Goal: Task Accomplishment & Management: Complete application form

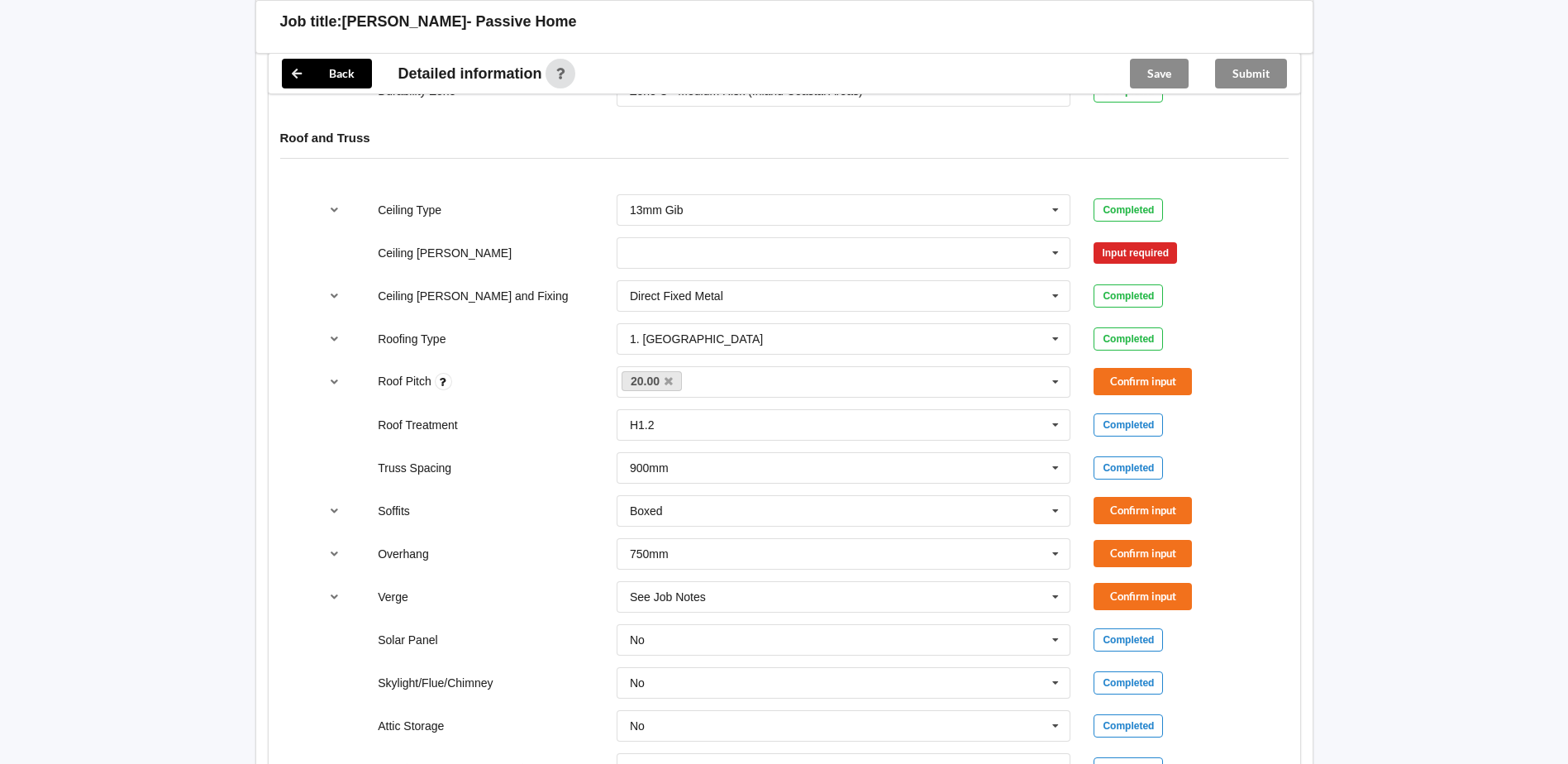
scroll to position [815, 0]
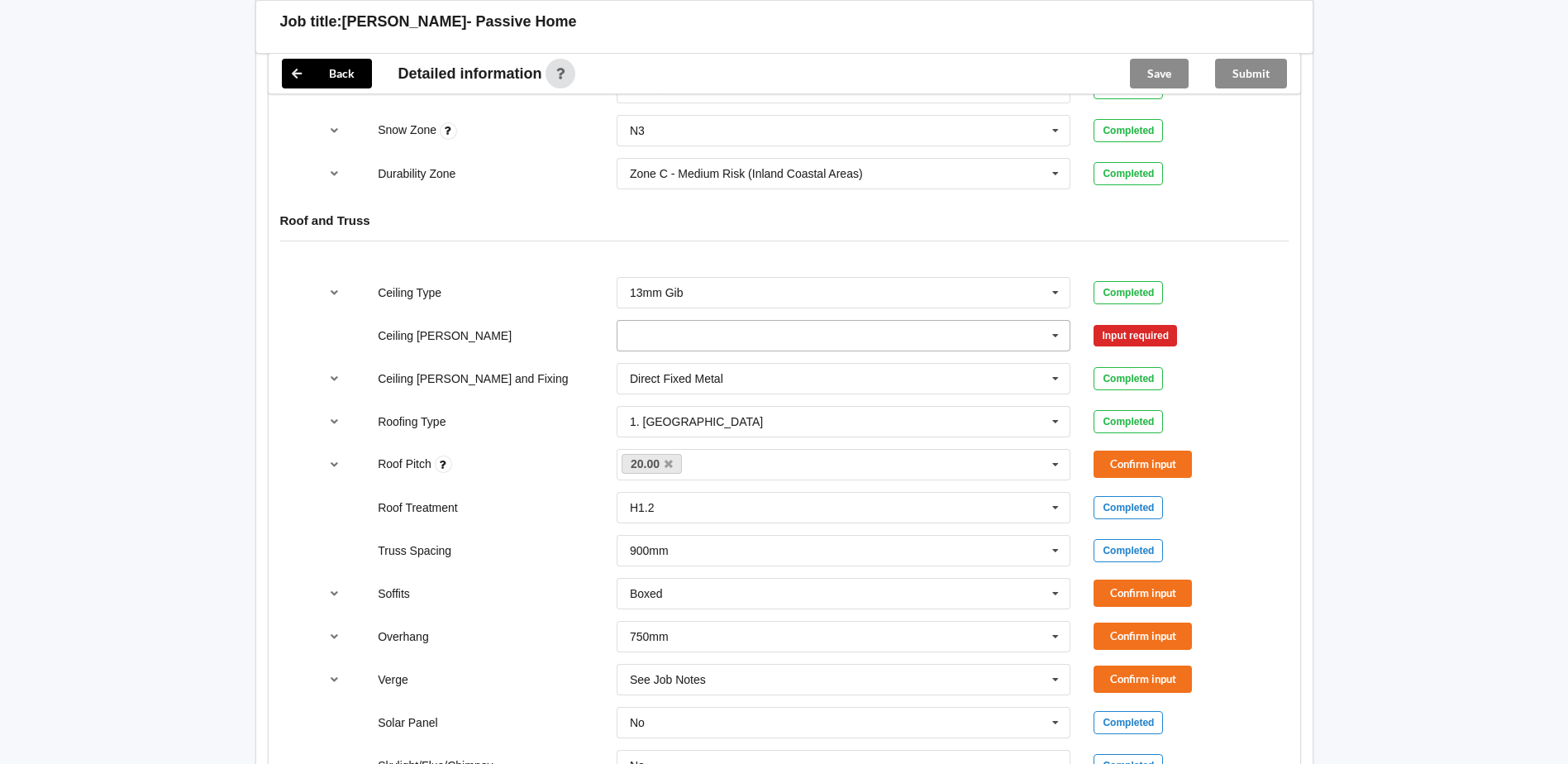
click at [1056, 336] on icon at bounding box center [1056, 336] width 25 height 31
click at [1055, 338] on icon at bounding box center [1056, 336] width 25 height 31
click at [746, 428] on div "600mm" at bounding box center [844, 427] width 453 height 31
click at [1117, 332] on button "Confirm input" at bounding box center [1143, 335] width 98 height 28
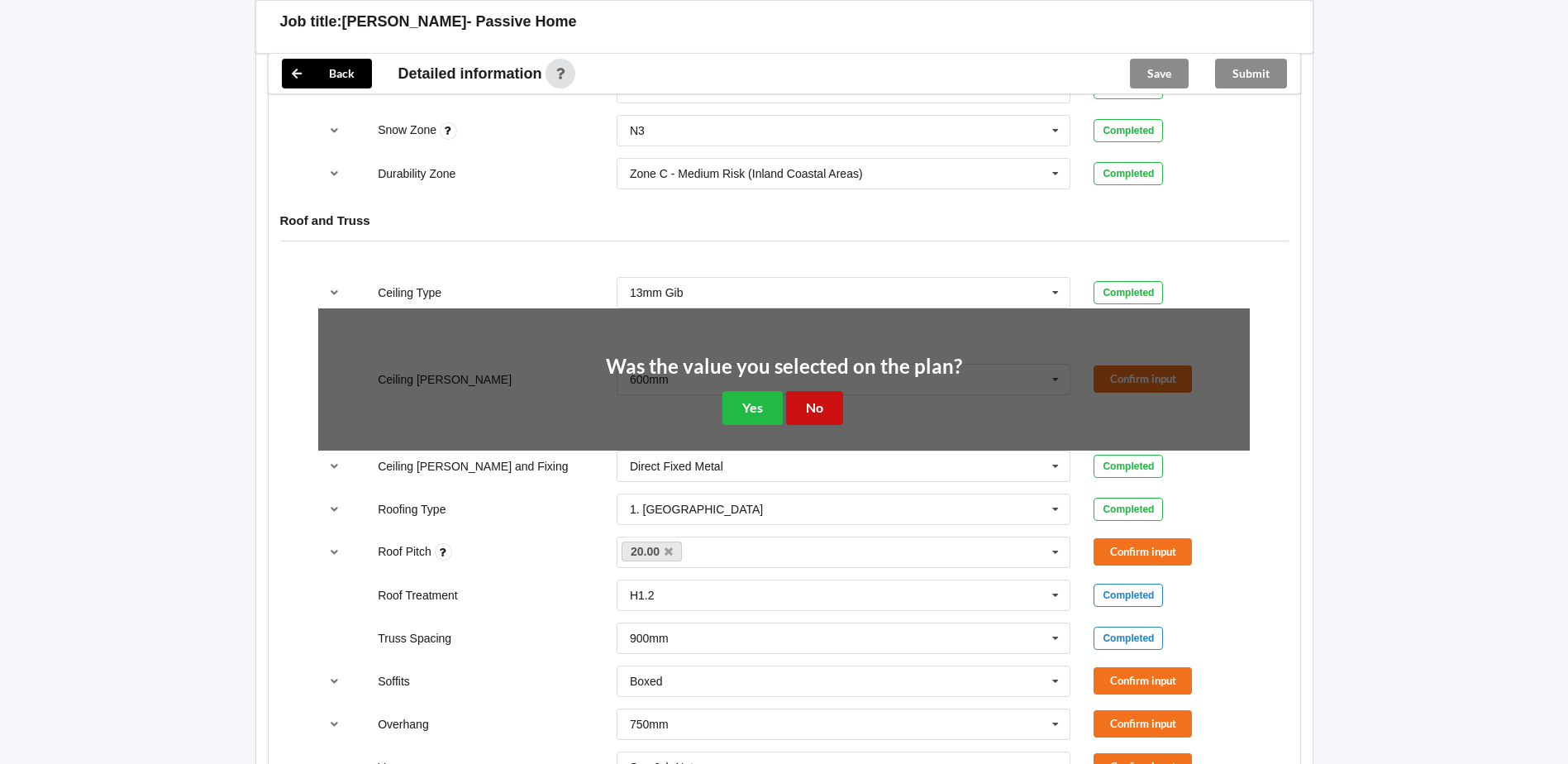
click at [809, 405] on button "No" at bounding box center [814, 408] width 57 height 34
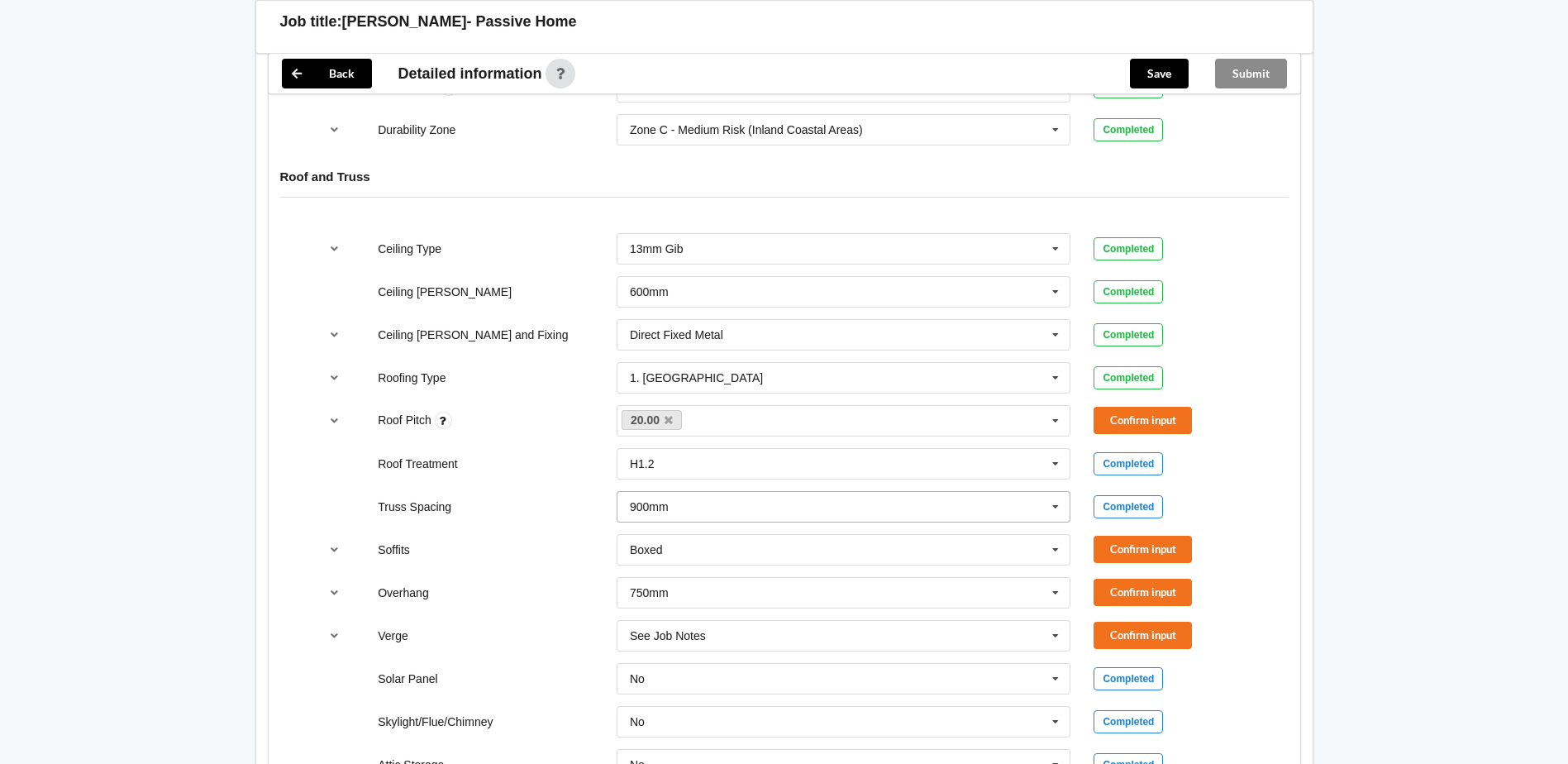
scroll to position [898, 0]
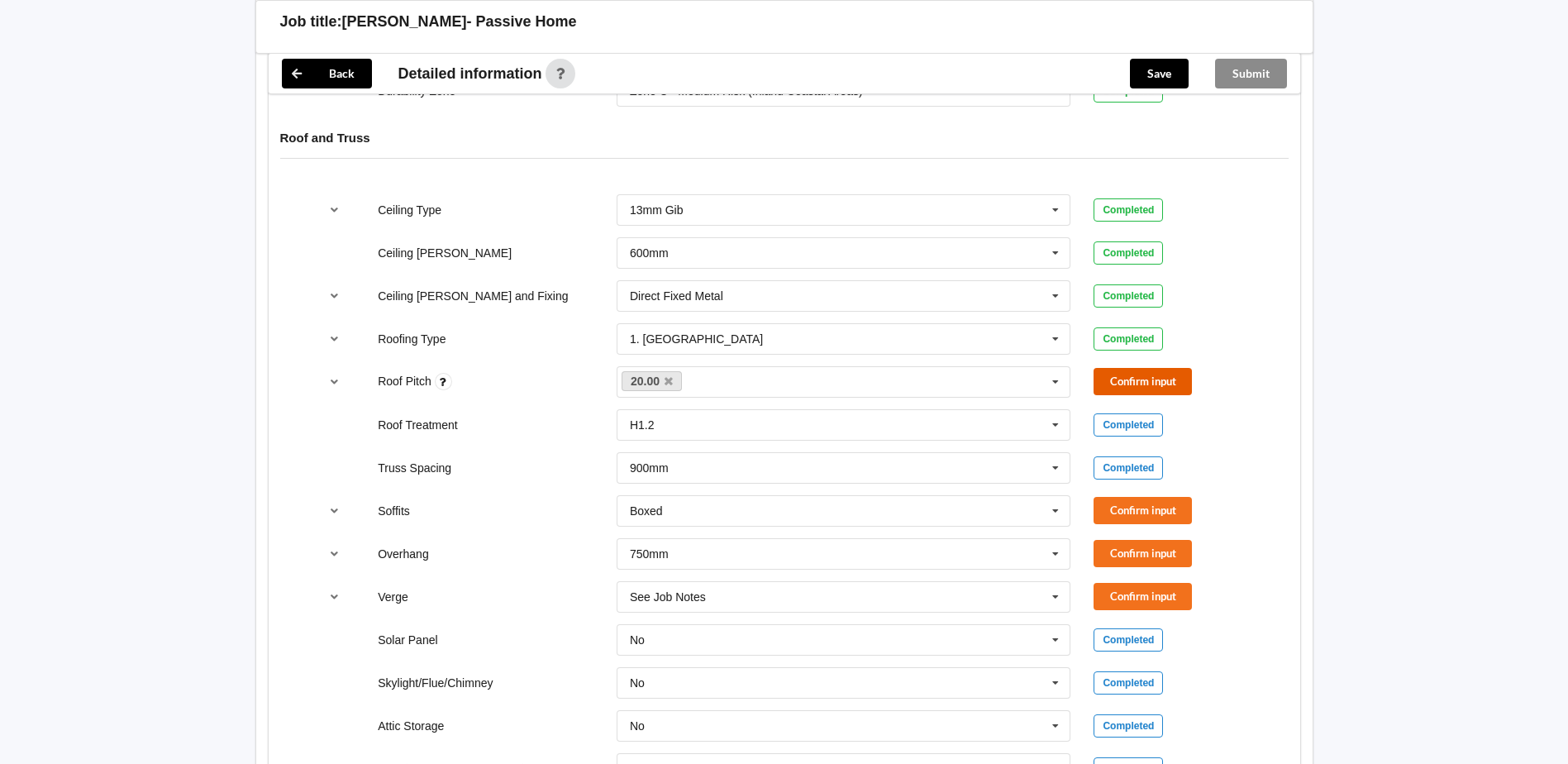
click at [1166, 376] on button "Confirm input" at bounding box center [1143, 382] width 98 height 28
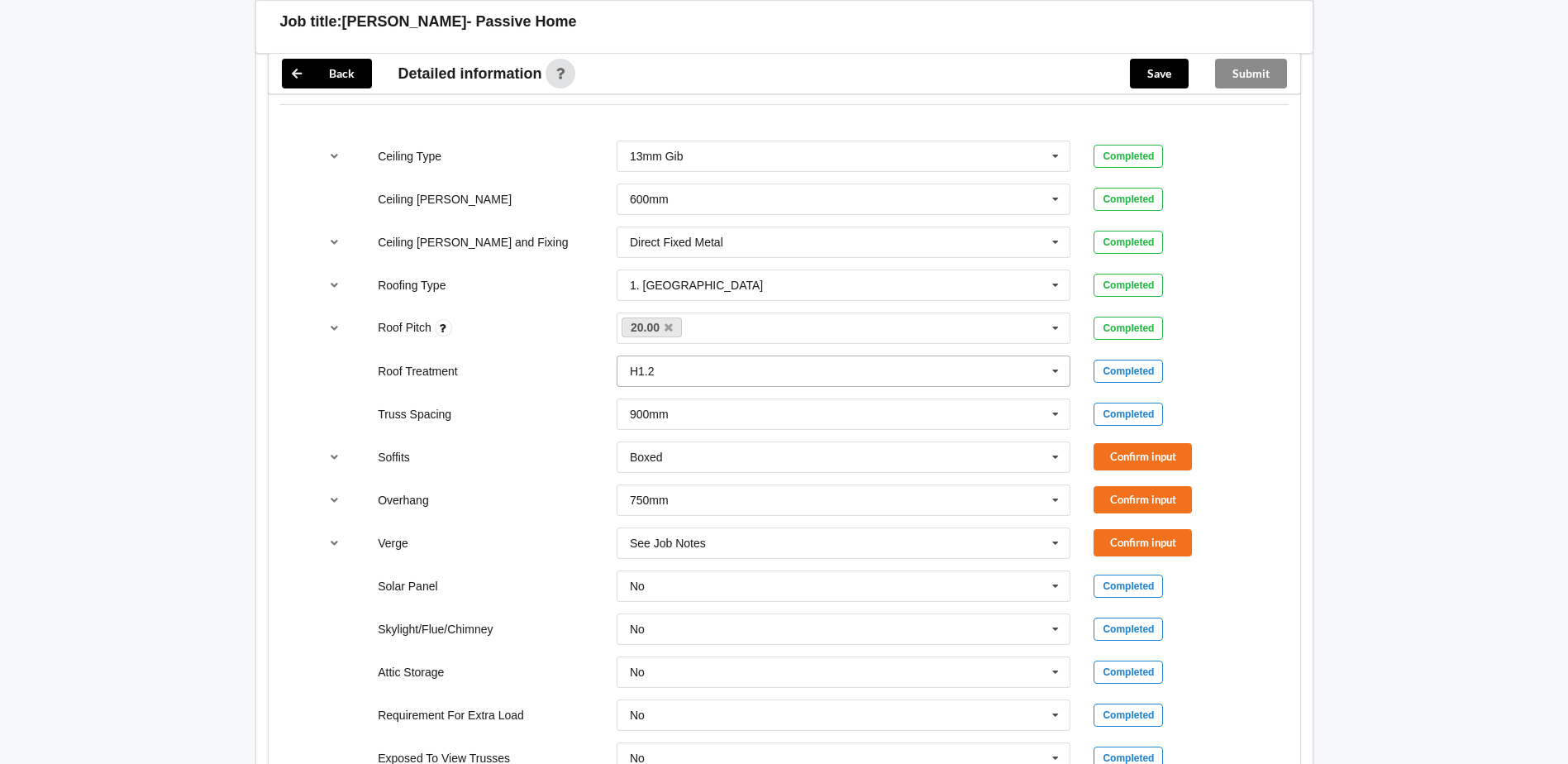
scroll to position [980, 0]
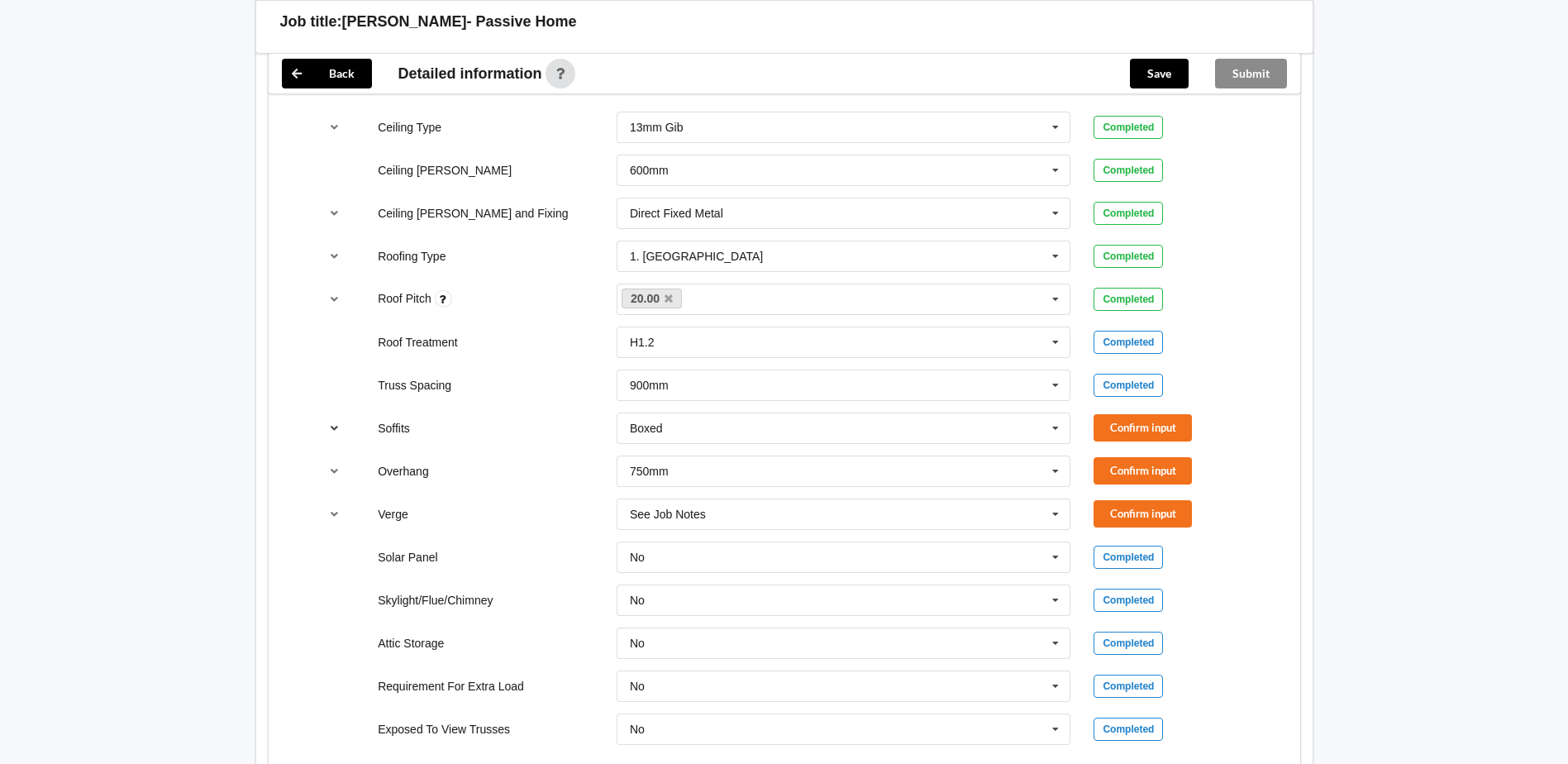
click at [335, 427] on icon "reference-toggle" at bounding box center [334, 428] width 14 height 10
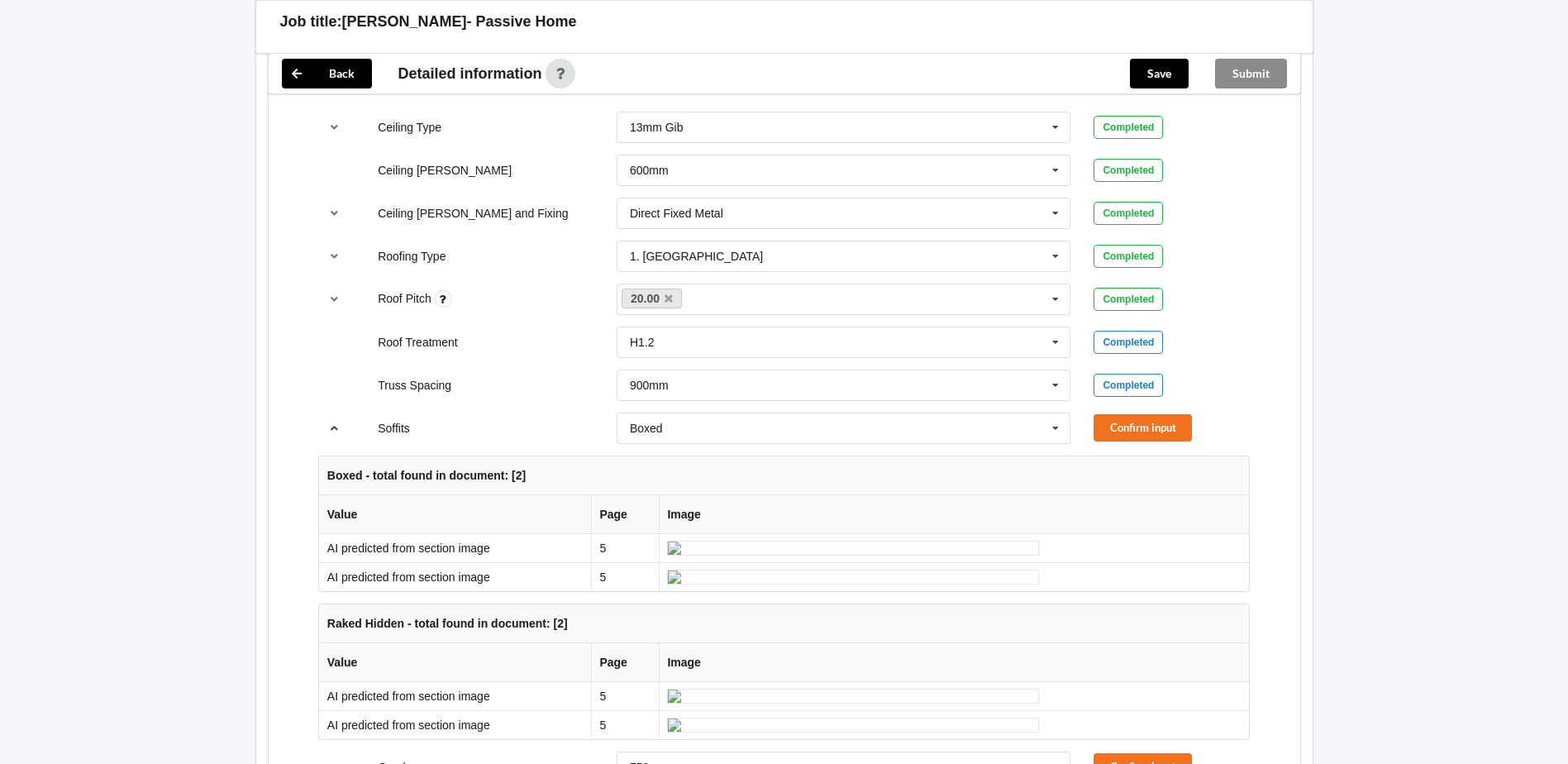
click at [337, 427] on icon "reference-toggle" at bounding box center [334, 428] width 14 height 10
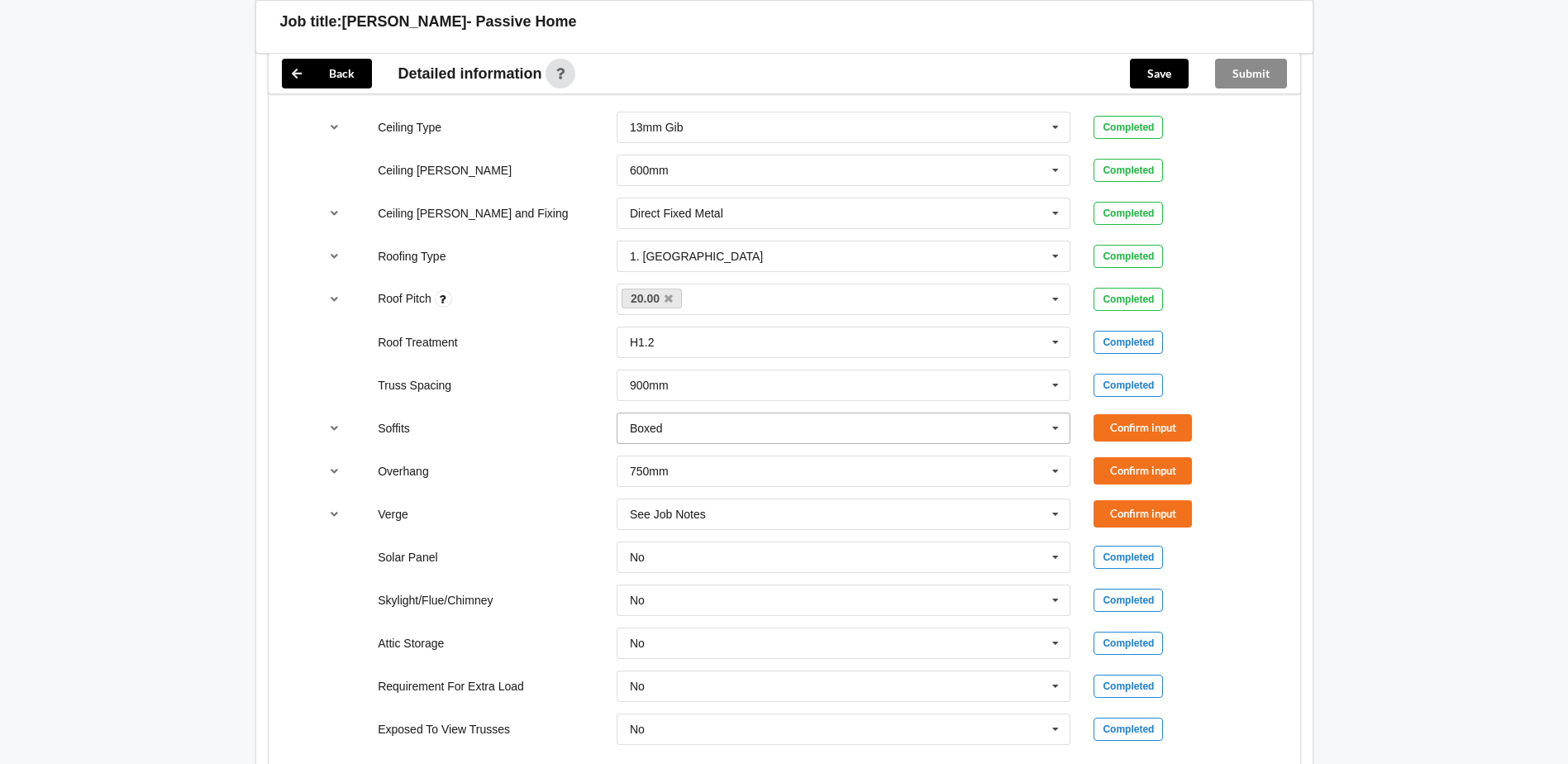
click at [1048, 432] on icon at bounding box center [1056, 428] width 25 height 31
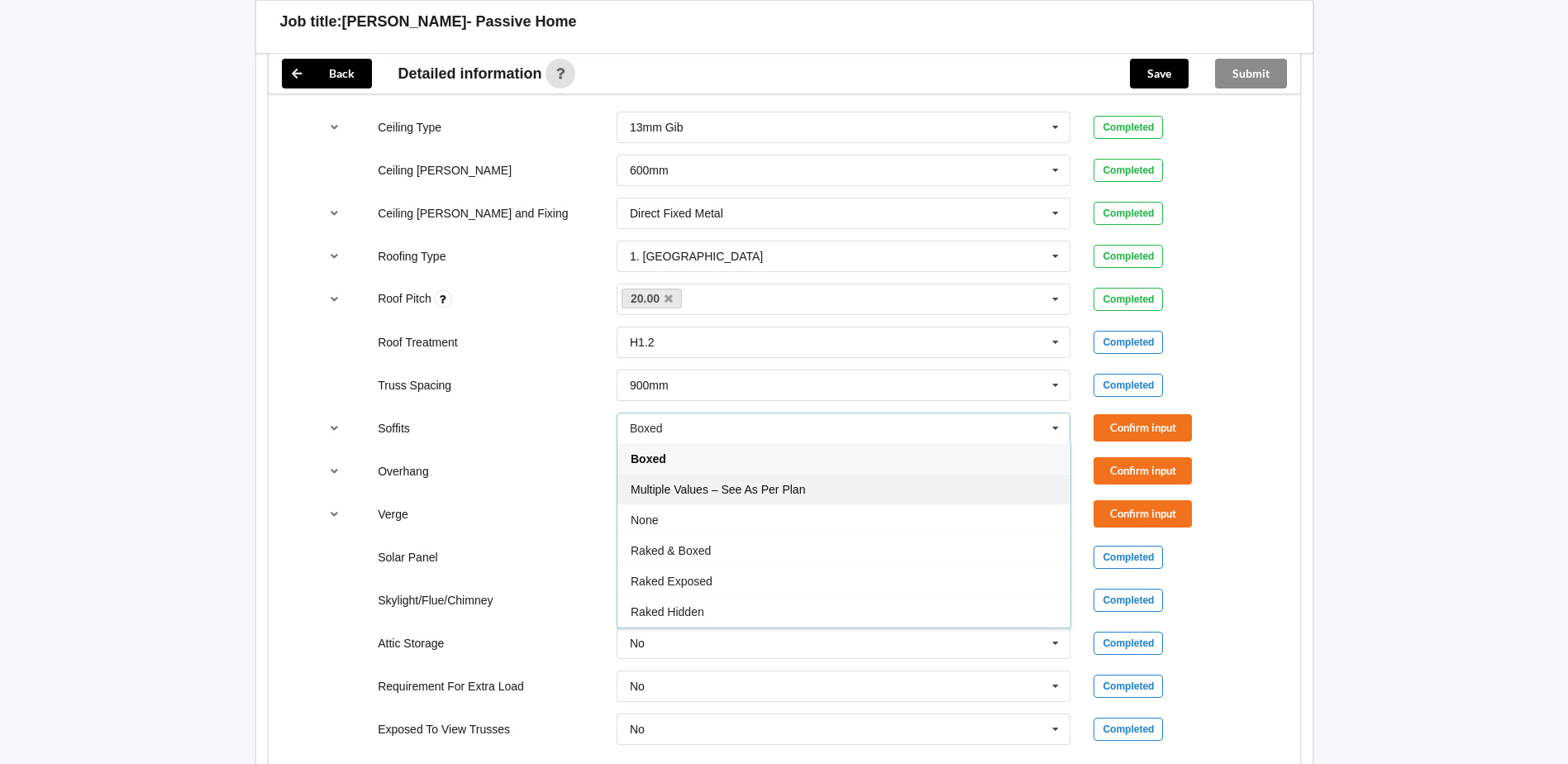
click at [802, 489] on span "Multiple Values – See As Per Plan" at bounding box center [718, 490] width 174 height 13
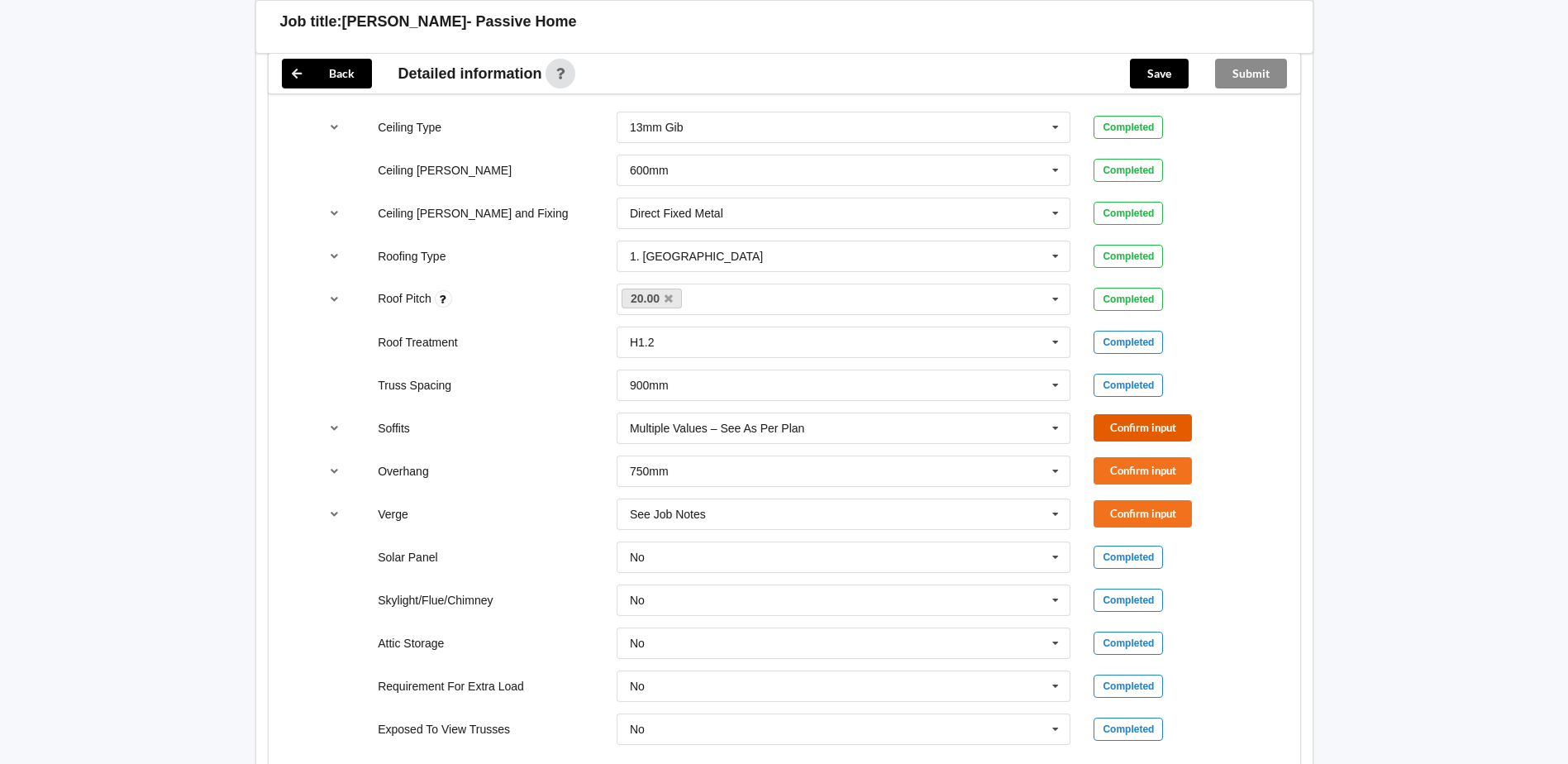
click at [1140, 426] on button "Confirm input" at bounding box center [1143, 428] width 98 height 28
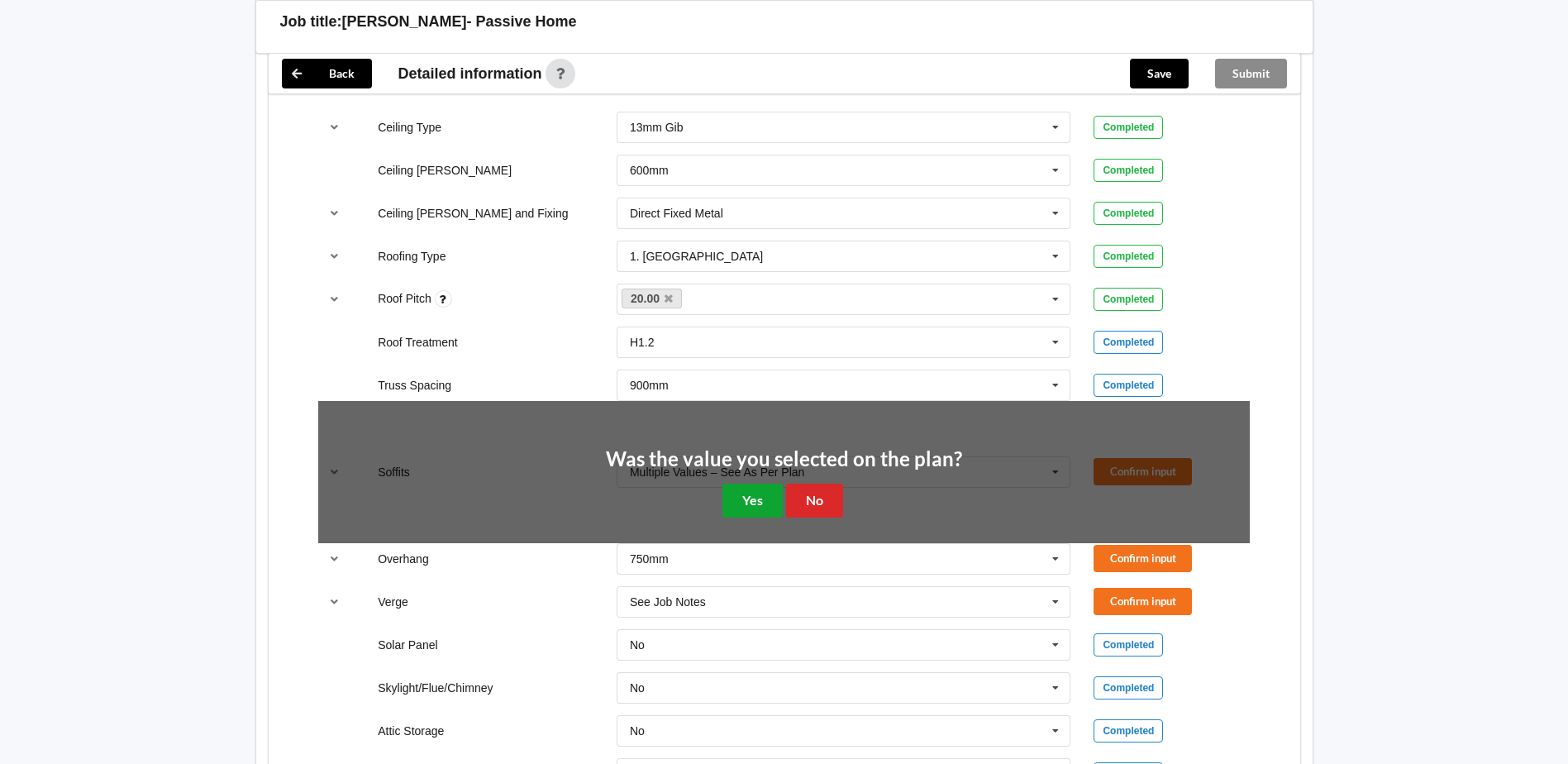
click at [754, 490] on button "Yes" at bounding box center [753, 501] width 60 height 34
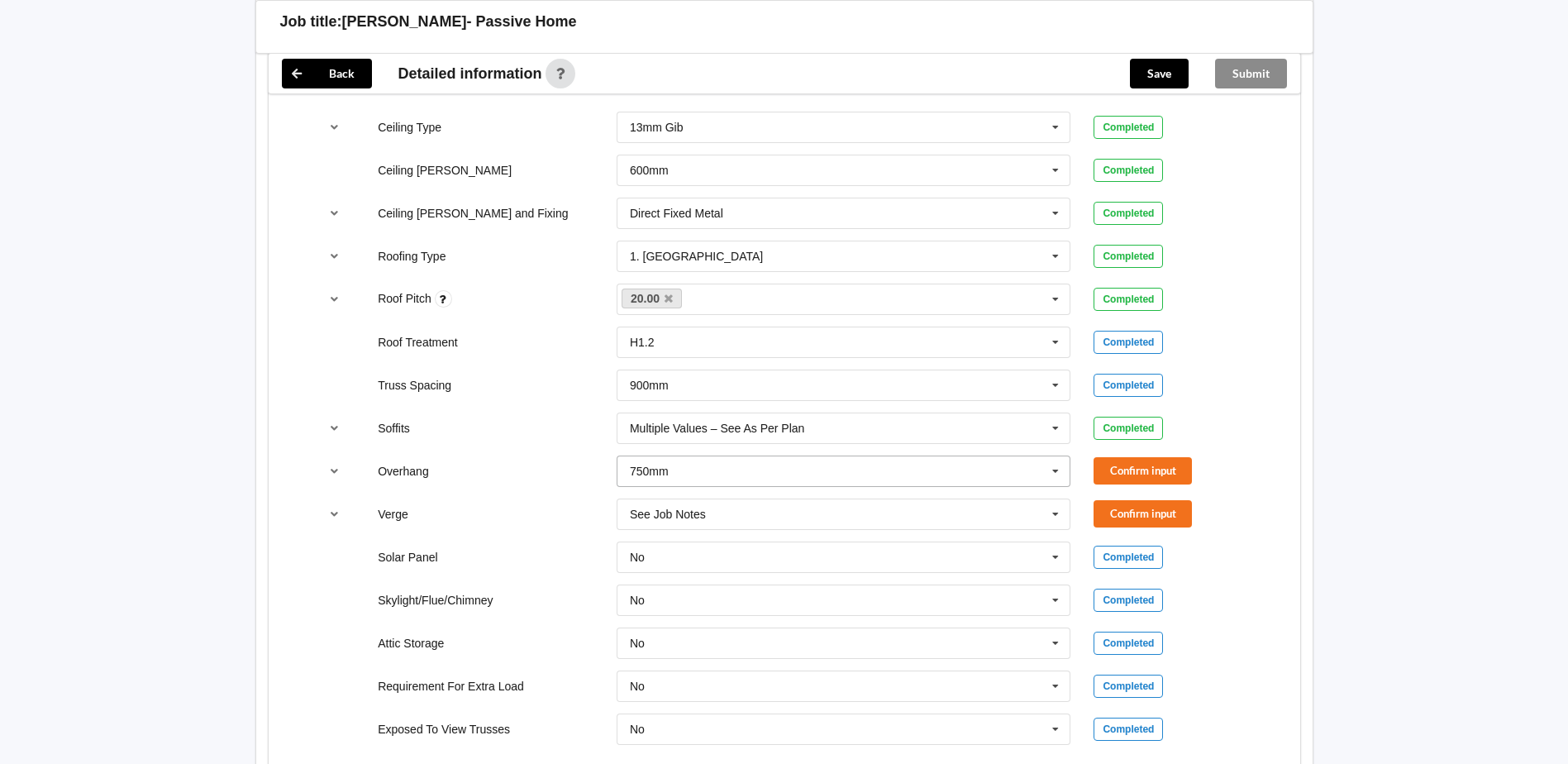
click at [628, 468] on input "text" at bounding box center [845, 472] width 453 height 30
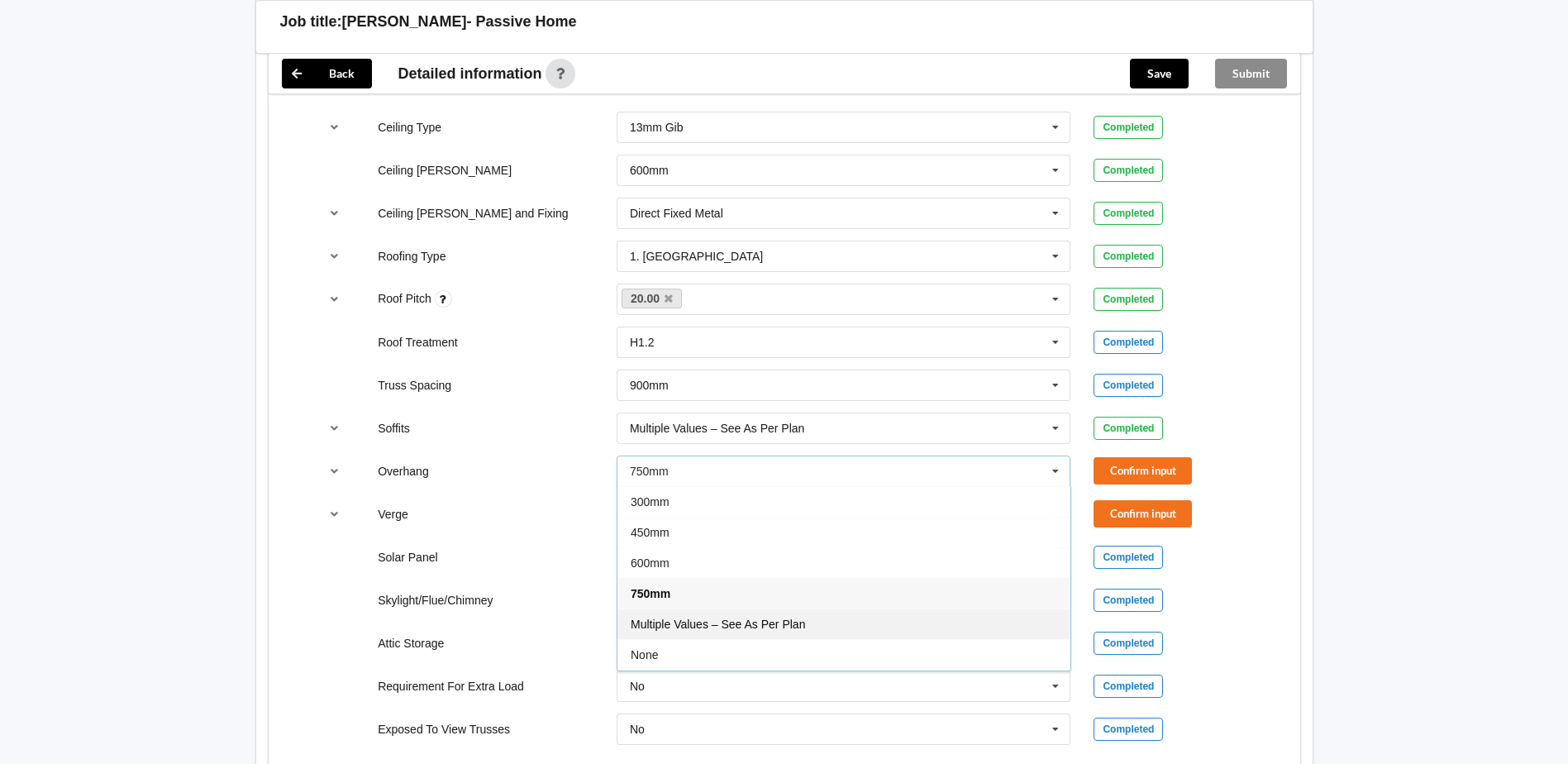
click at [723, 624] on span "Multiple Values – See As Per Plan" at bounding box center [718, 625] width 174 height 13
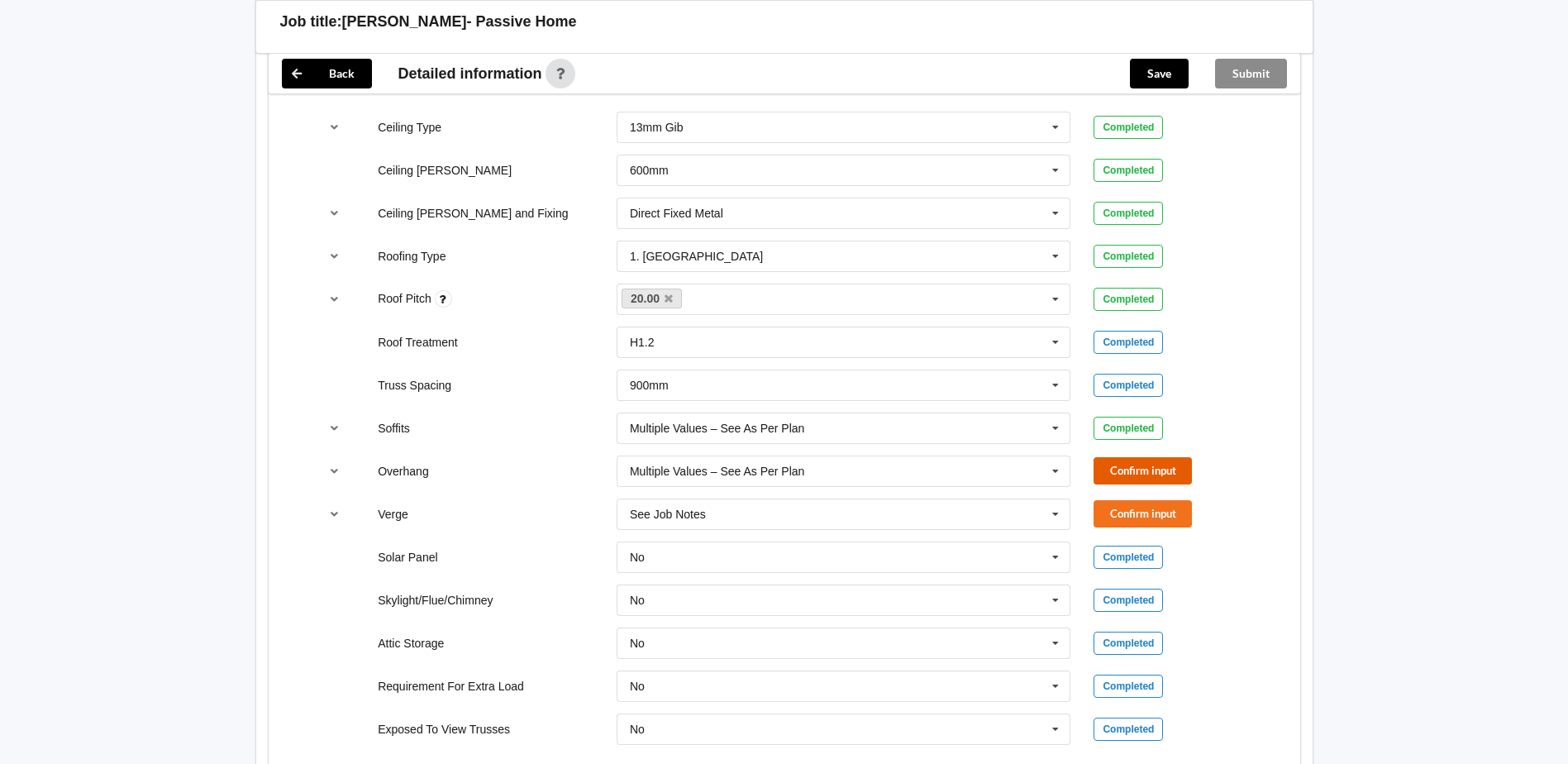
click at [1142, 467] on button "Confirm input" at bounding box center [1143, 471] width 98 height 28
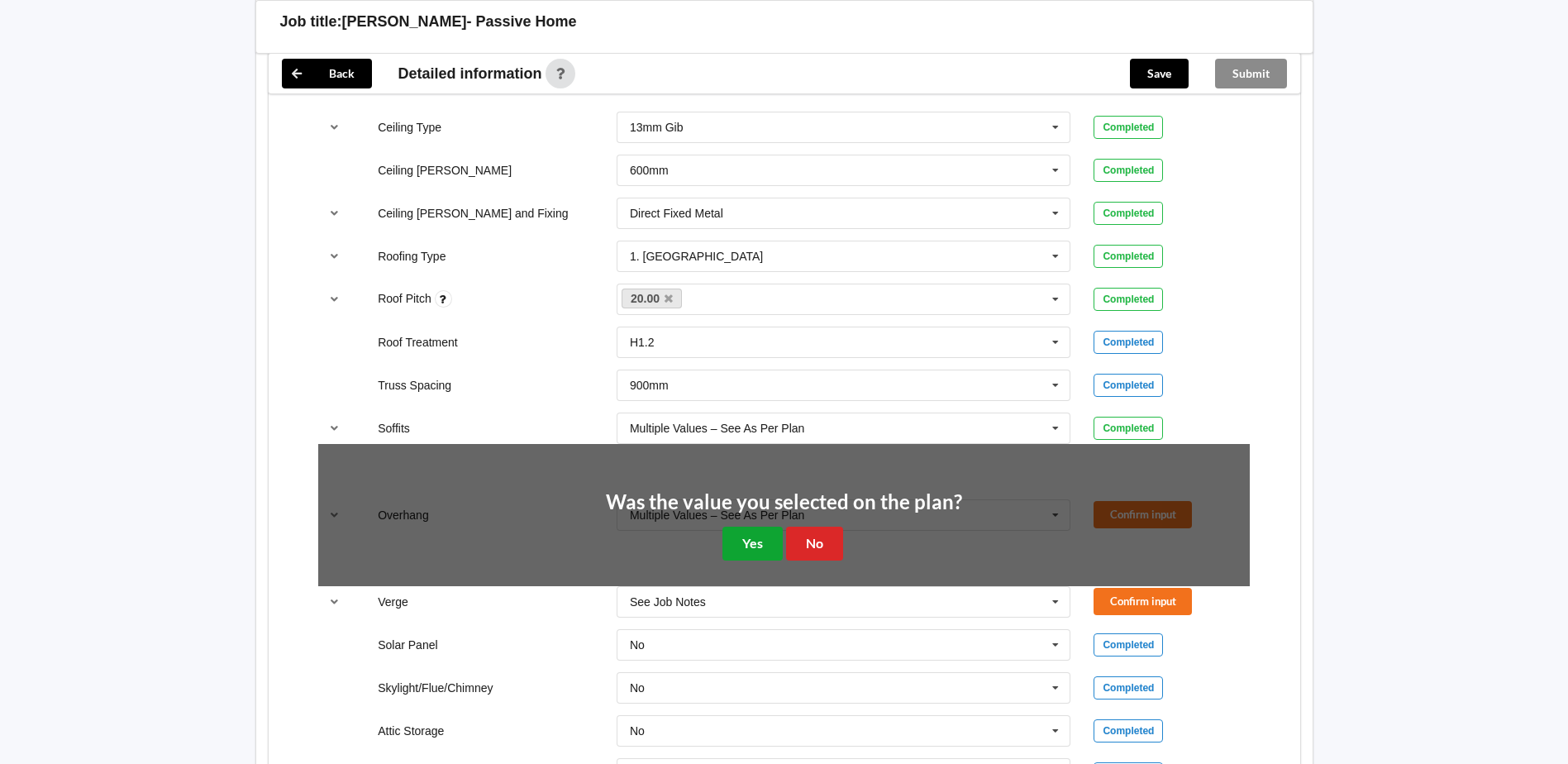
click at [754, 544] on button "Yes" at bounding box center [753, 544] width 60 height 34
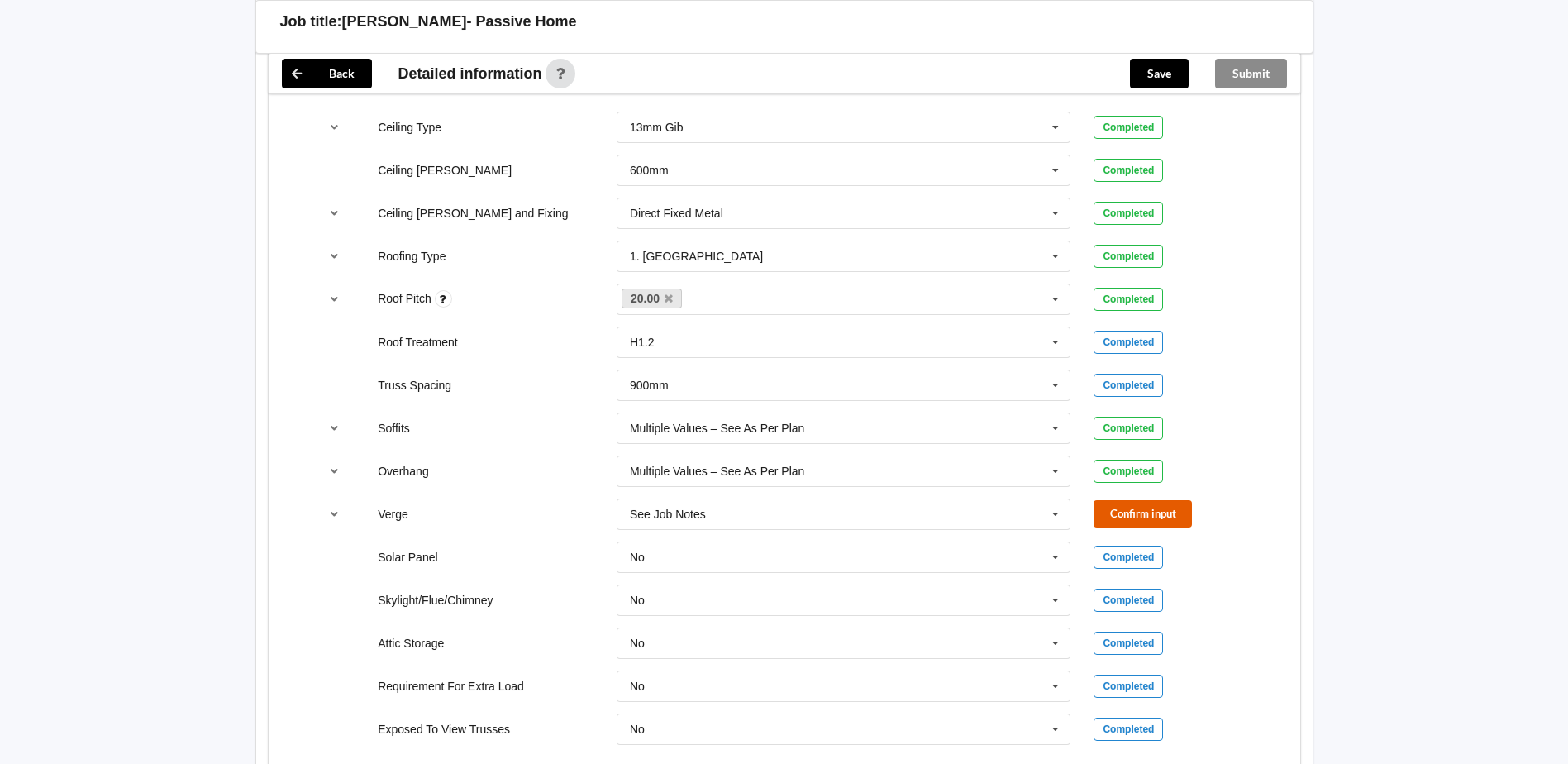
click at [1121, 514] on button "Confirm input" at bounding box center [1143, 514] width 98 height 28
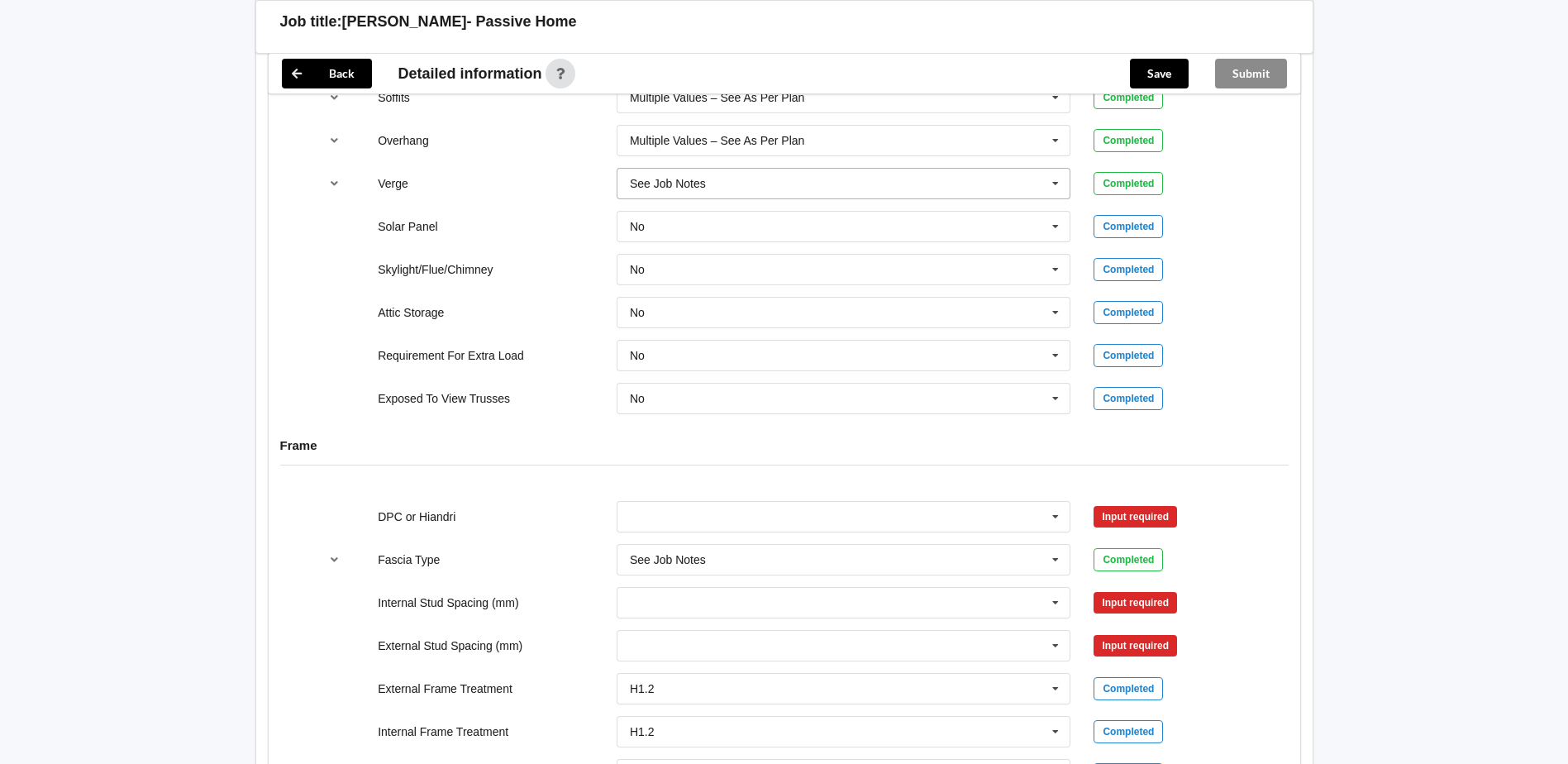
scroll to position [1394, 0]
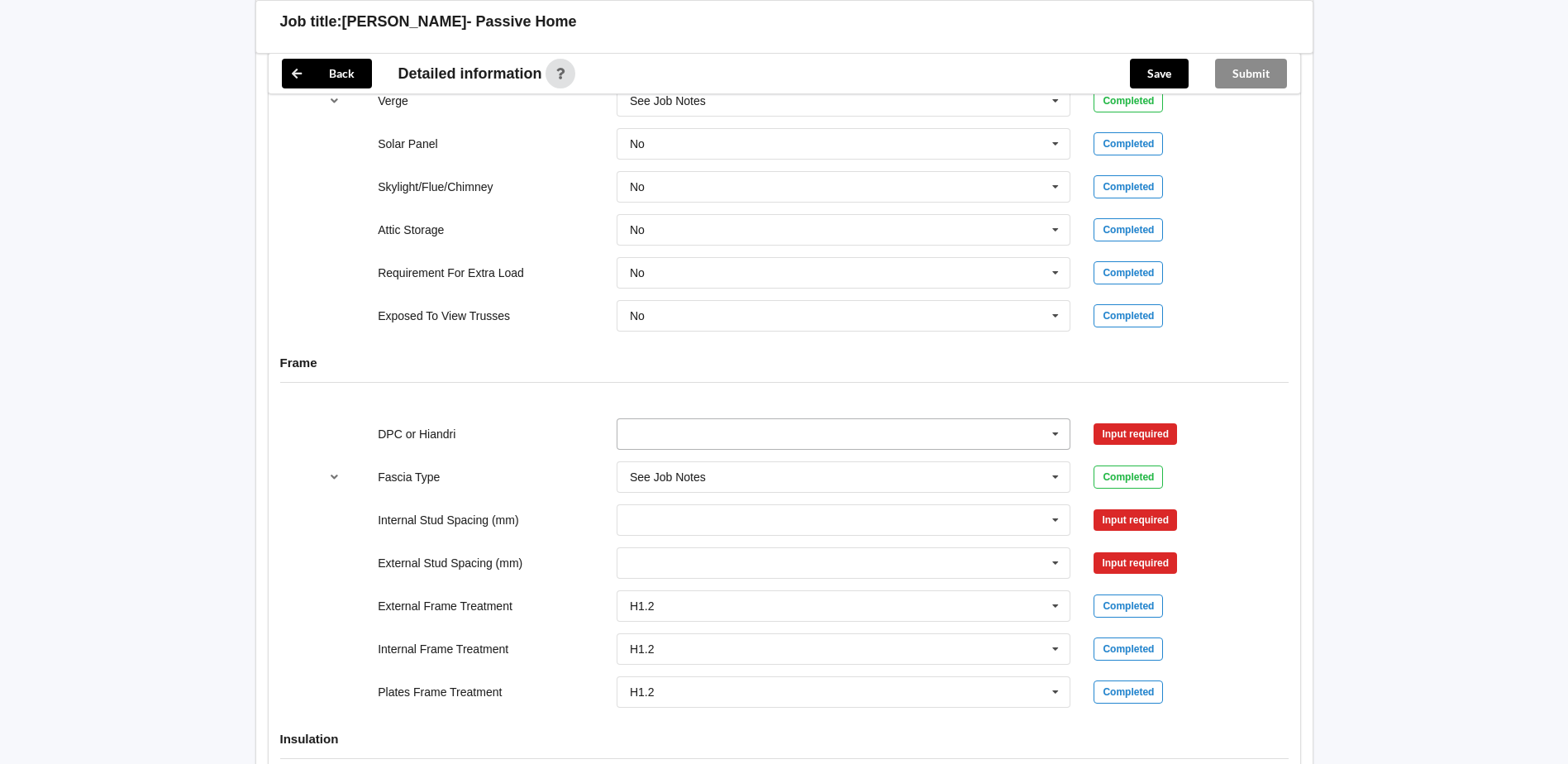
click at [1057, 429] on icon at bounding box center [1056, 434] width 25 height 31
drag, startPoint x: 720, startPoint y: 523, endPoint x: 741, endPoint y: 522, distance: 21.0
click at [728, 523] on div "Not Required" at bounding box center [844, 525] width 453 height 31
click at [1129, 432] on button "Confirm input" at bounding box center [1143, 433] width 98 height 28
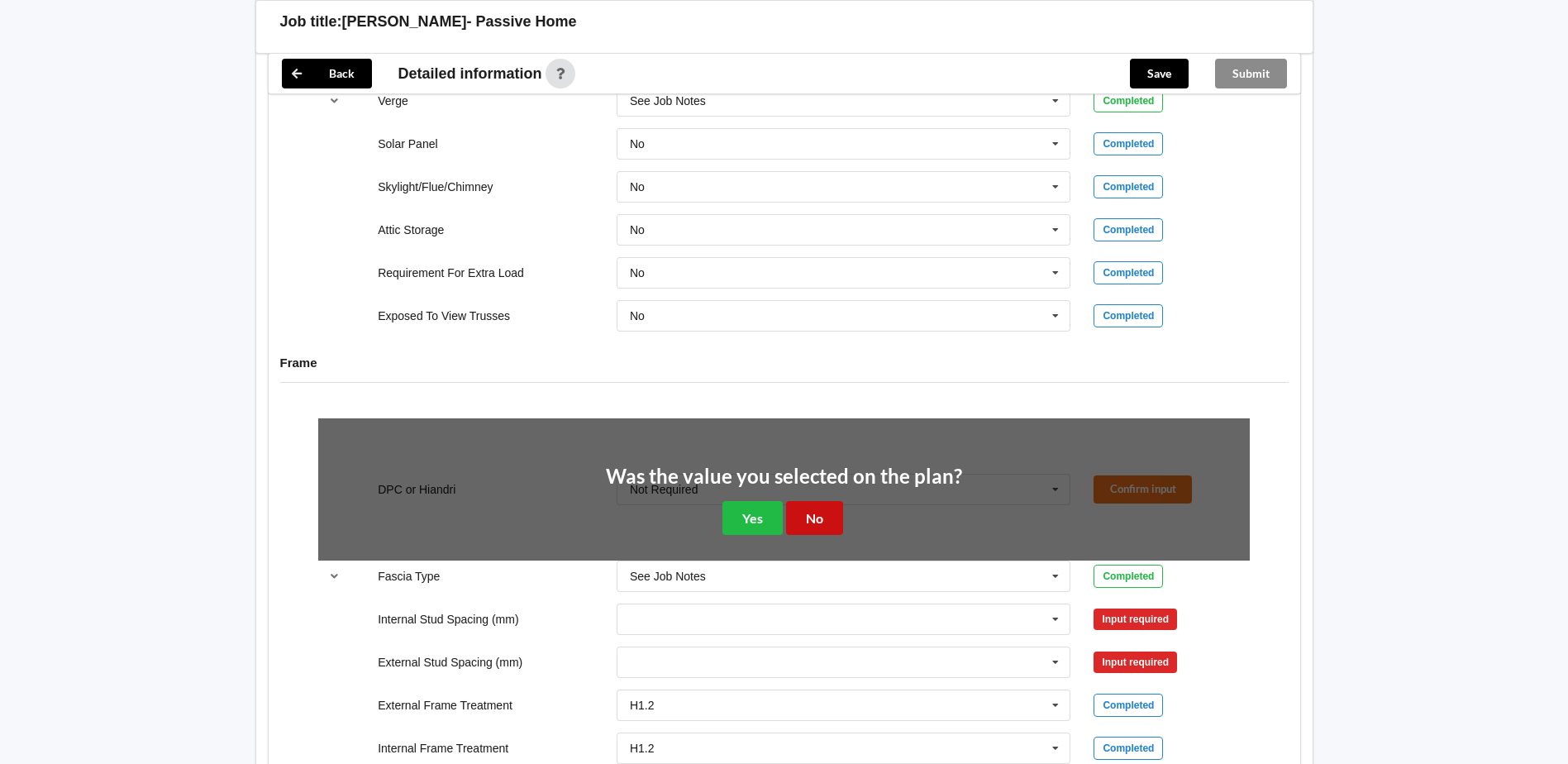
click at [821, 514] on button "No" at bounding box center [814, 518] width 57 height 34
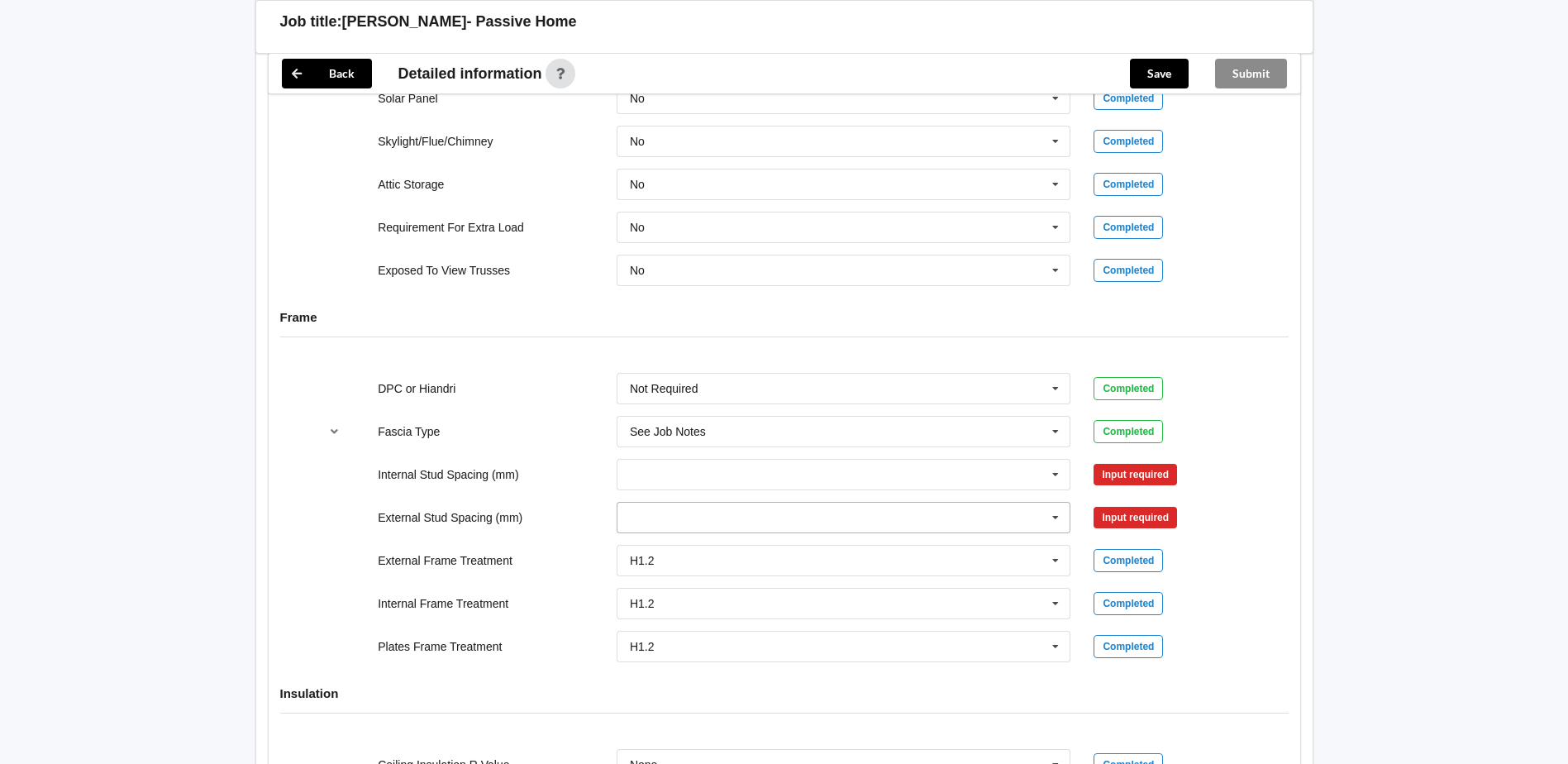
scroll to position [1477, 0]
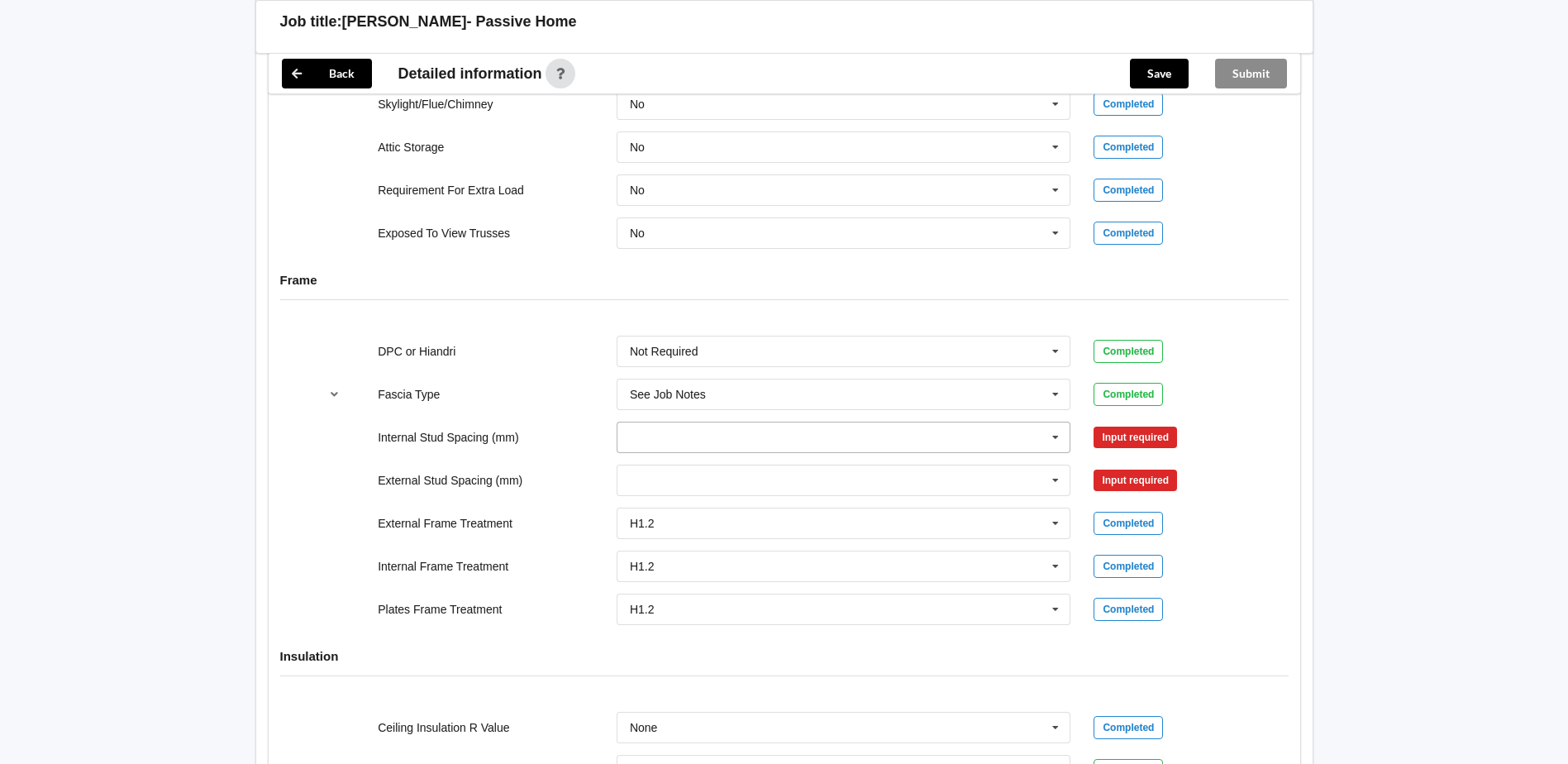
click at [1059, 433] on icon at bounding box center [1056, 438] width 25 height 31
click at [686, 585] on div "600" at bounding box center [844, 590] width 453 height 31
click at [1147, 428] on button "Confirm input" at bounding box center [1143, 437] width 98 height 28
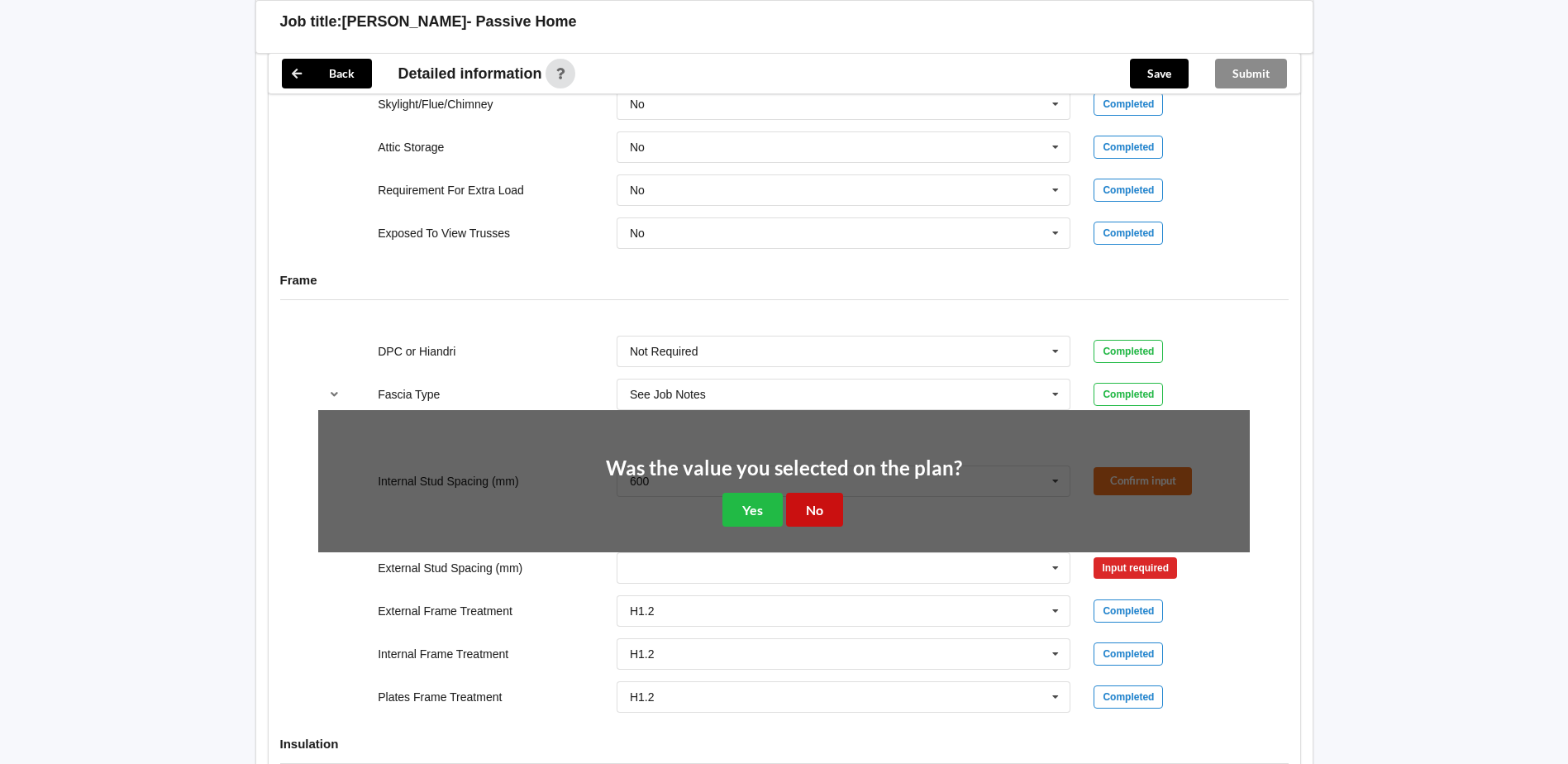
click at [806, 501] on button "No" at bounding box center [814, 509] width 57 height 34
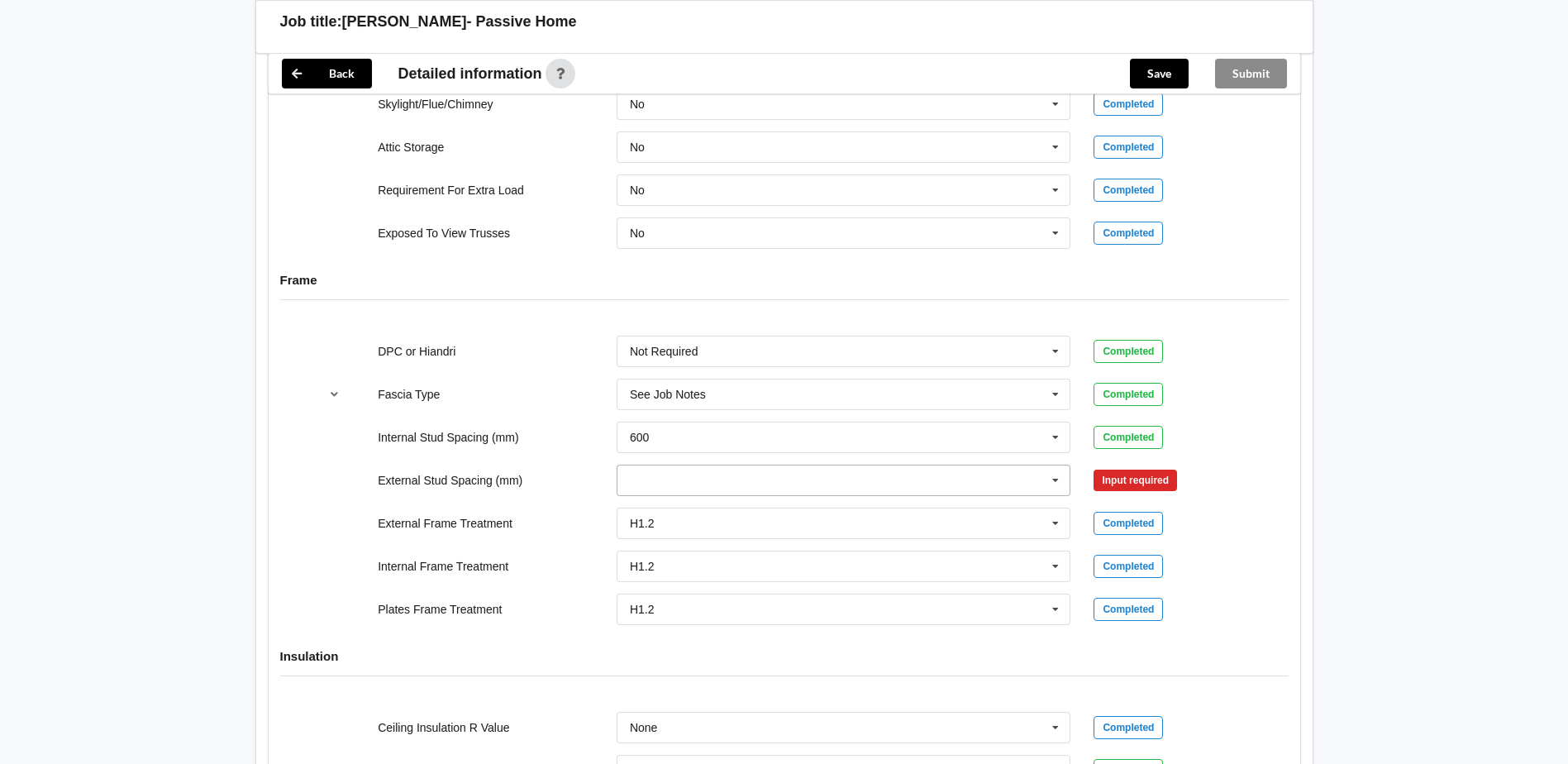
click at [1055, 482] on icon at bounding box center [1056, 481] width 25 height 31
click at [1058, 482] on icon at bounding box center [1056, 481] width 25 height 31
click at [1057, 441] on icon at bounding box center [1056, 438] width 25 height 31
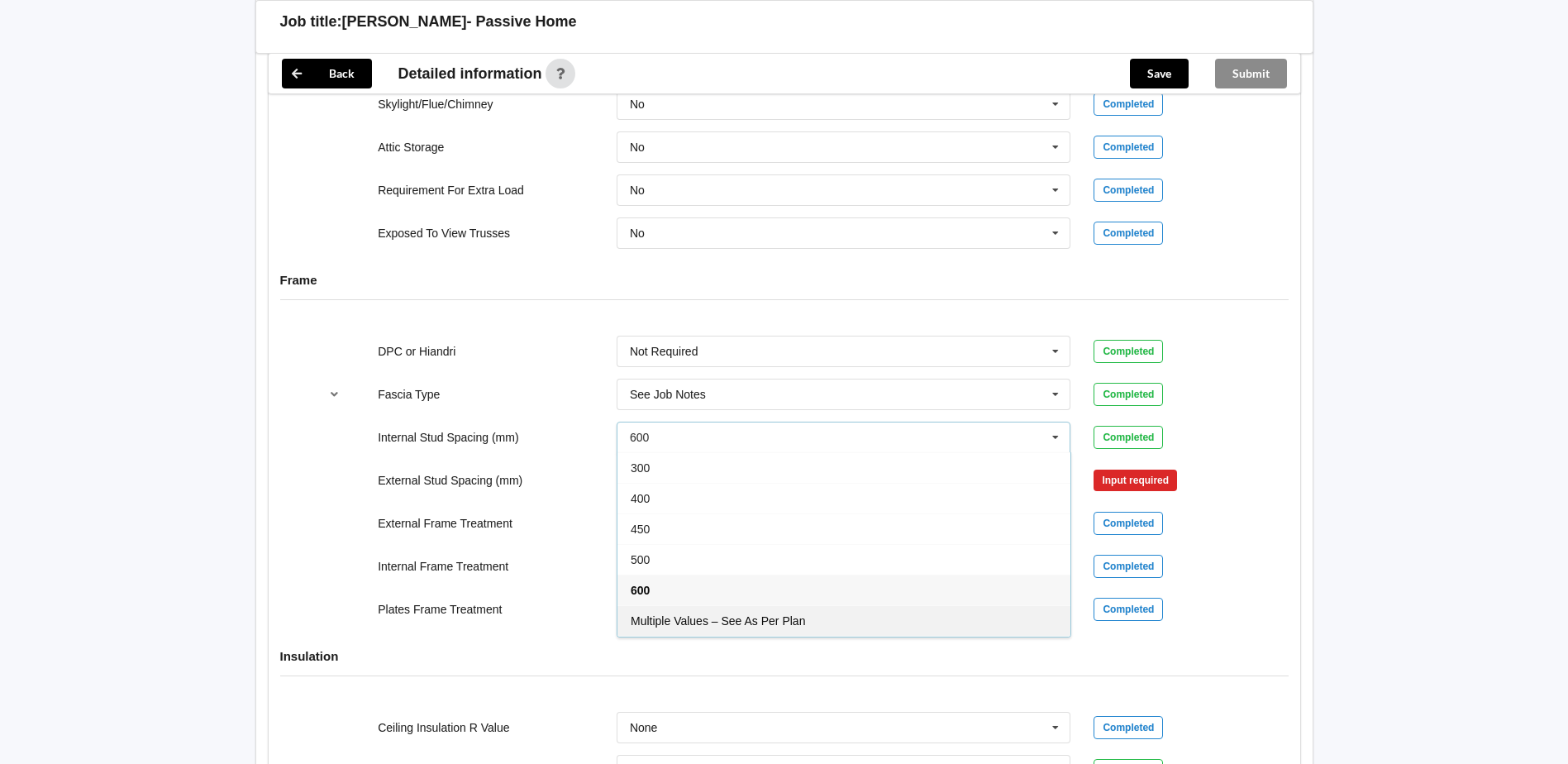
click at [794, 621] on span "Multiple Values – See As Per Plan" at bounding box center [718, 621] width 174 height 13
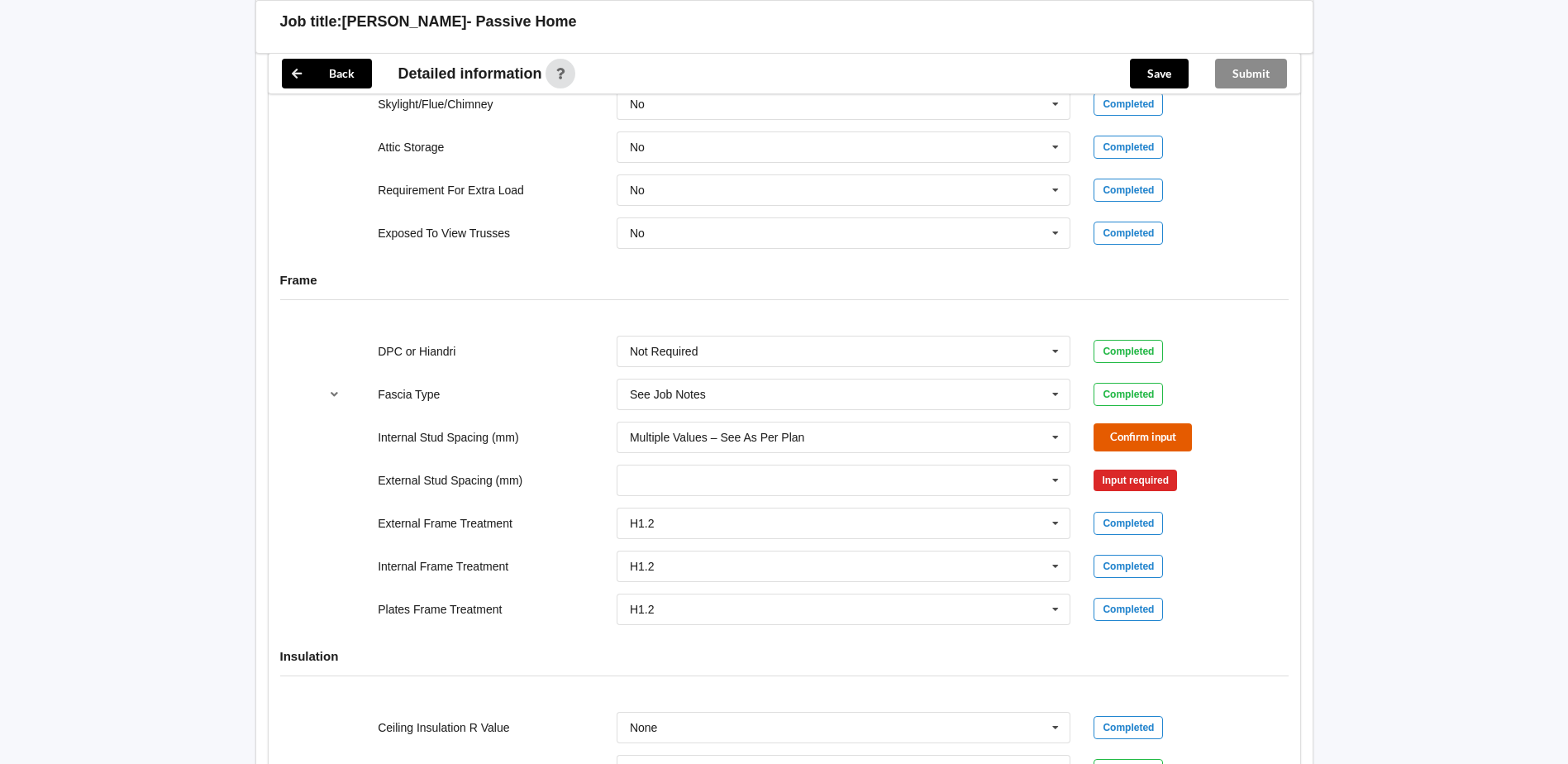
click at [1135, 440] on button "Confirm input" at bounding box center [1143, 437] width 98 height 28
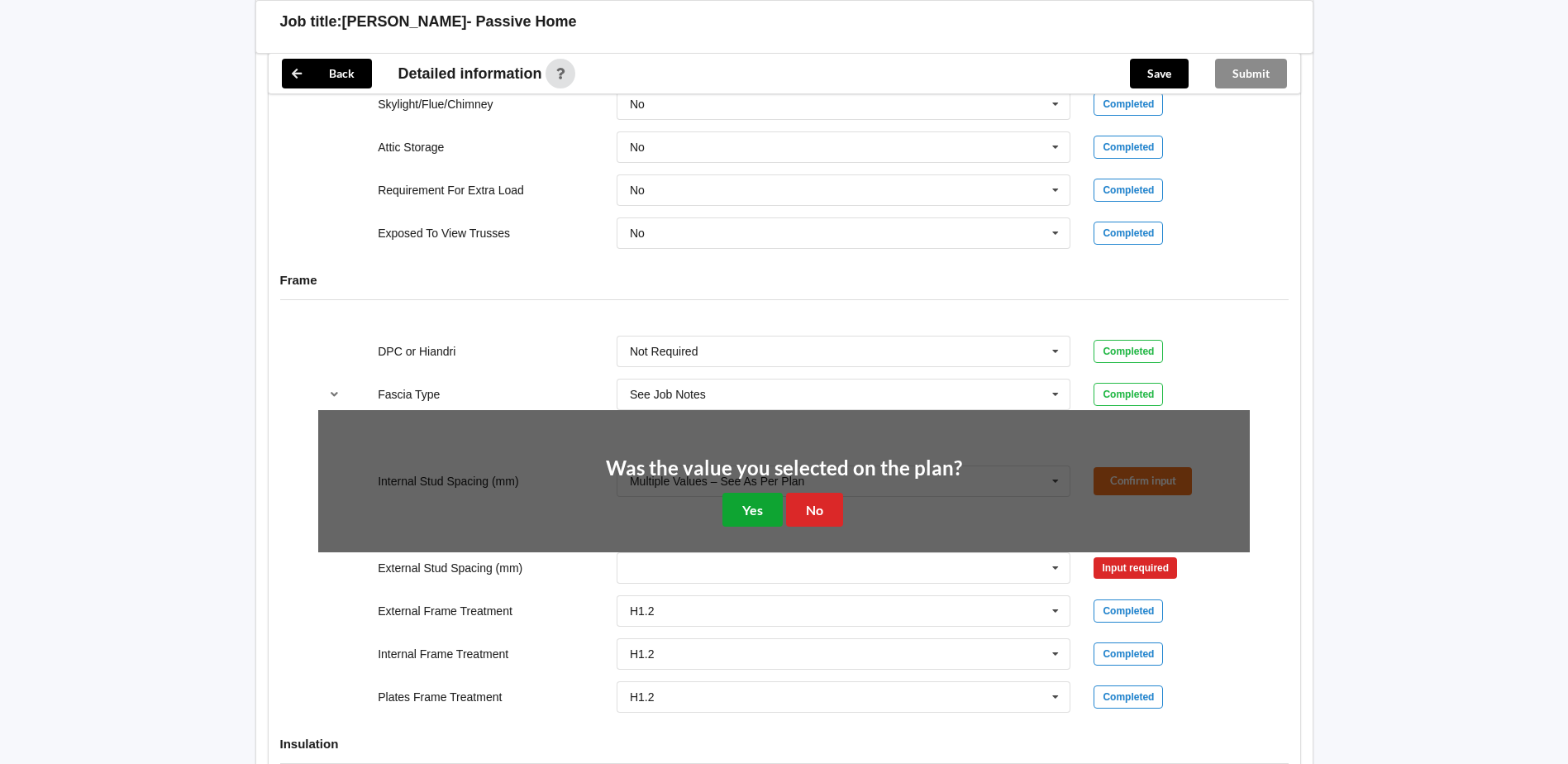
click at [761, 507] on button "Yes" at bounding box center [753, 509] width 60 height 34
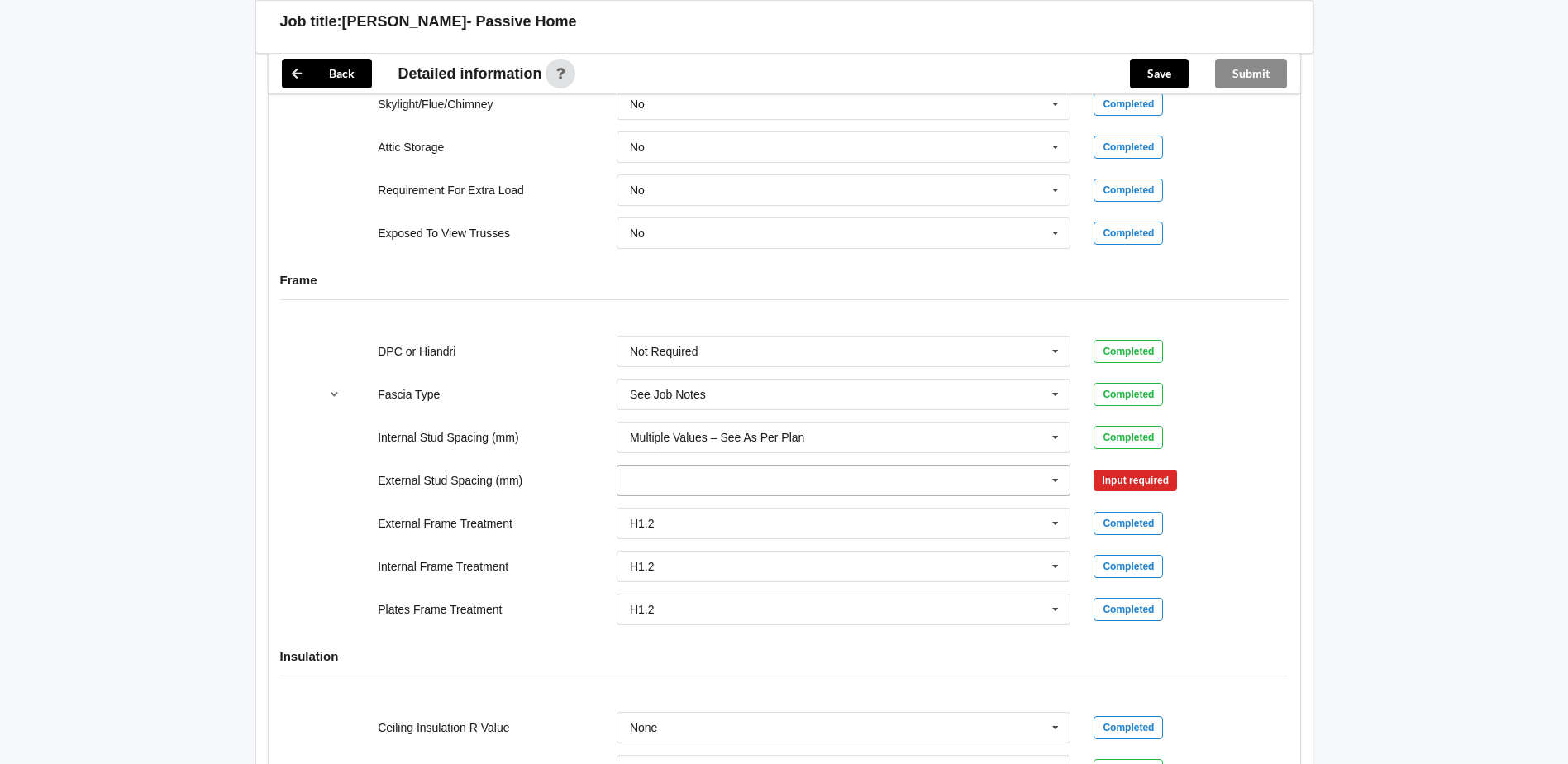
click at [1057, 481] on icon at bounding box center [1056, 481] width 25 height 31
drag, startPoint x: 692, startPoint y: 597, endPoint x: 774, endPoint y: 574, distance: 85.2
click at [707, 597] on span "Multiple Values – See As Per Plan" at bounding box center [718, 604] width 174 height 13
click at [1127, 478] on button "Confirm input" at bounding box center [1143, 480] width 98 height 28
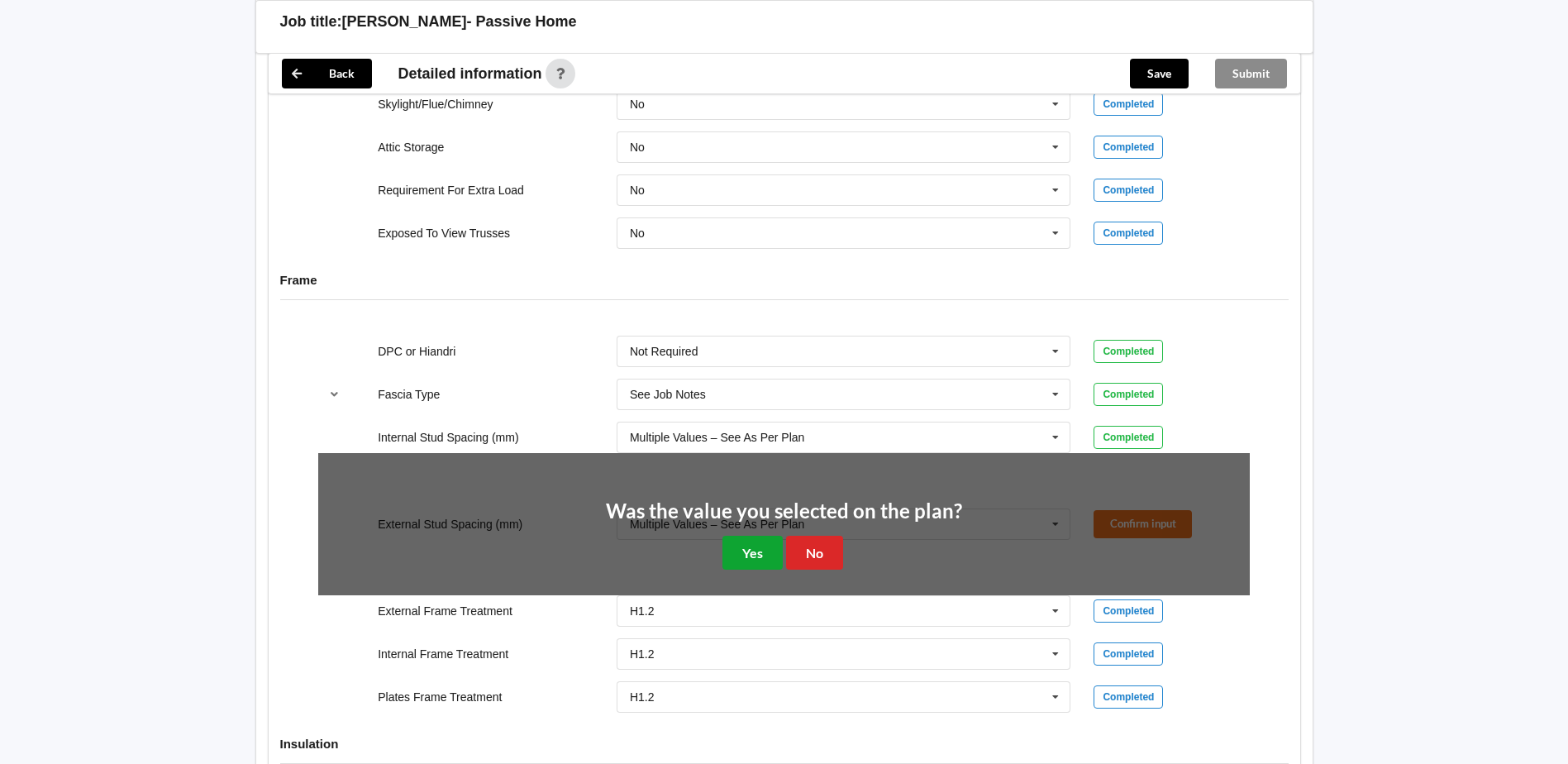
click at [741, 545] on button "Yes" at bounding box center [753, 553] width 60 height 34
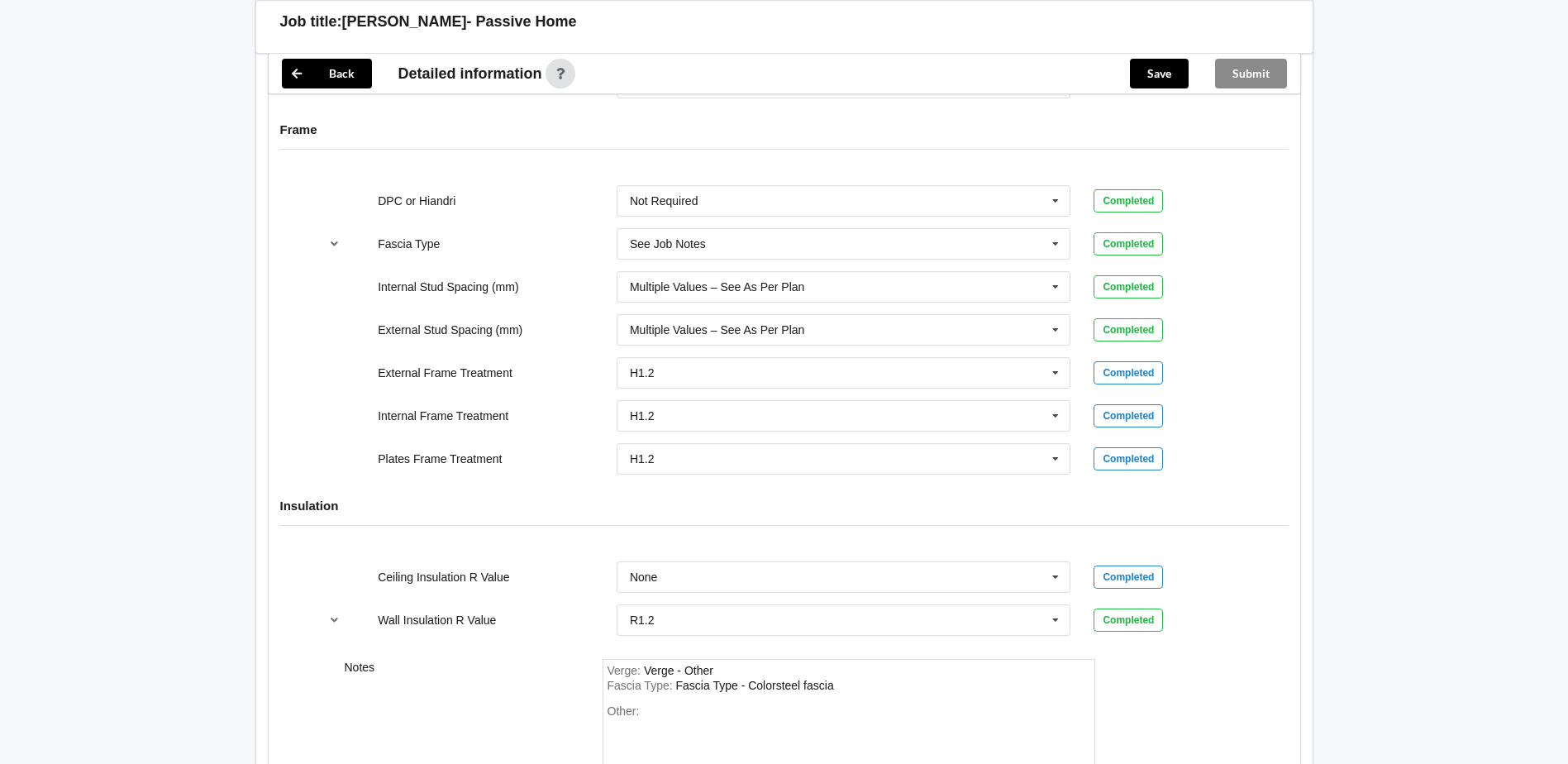
scroll to position [1808, 0]
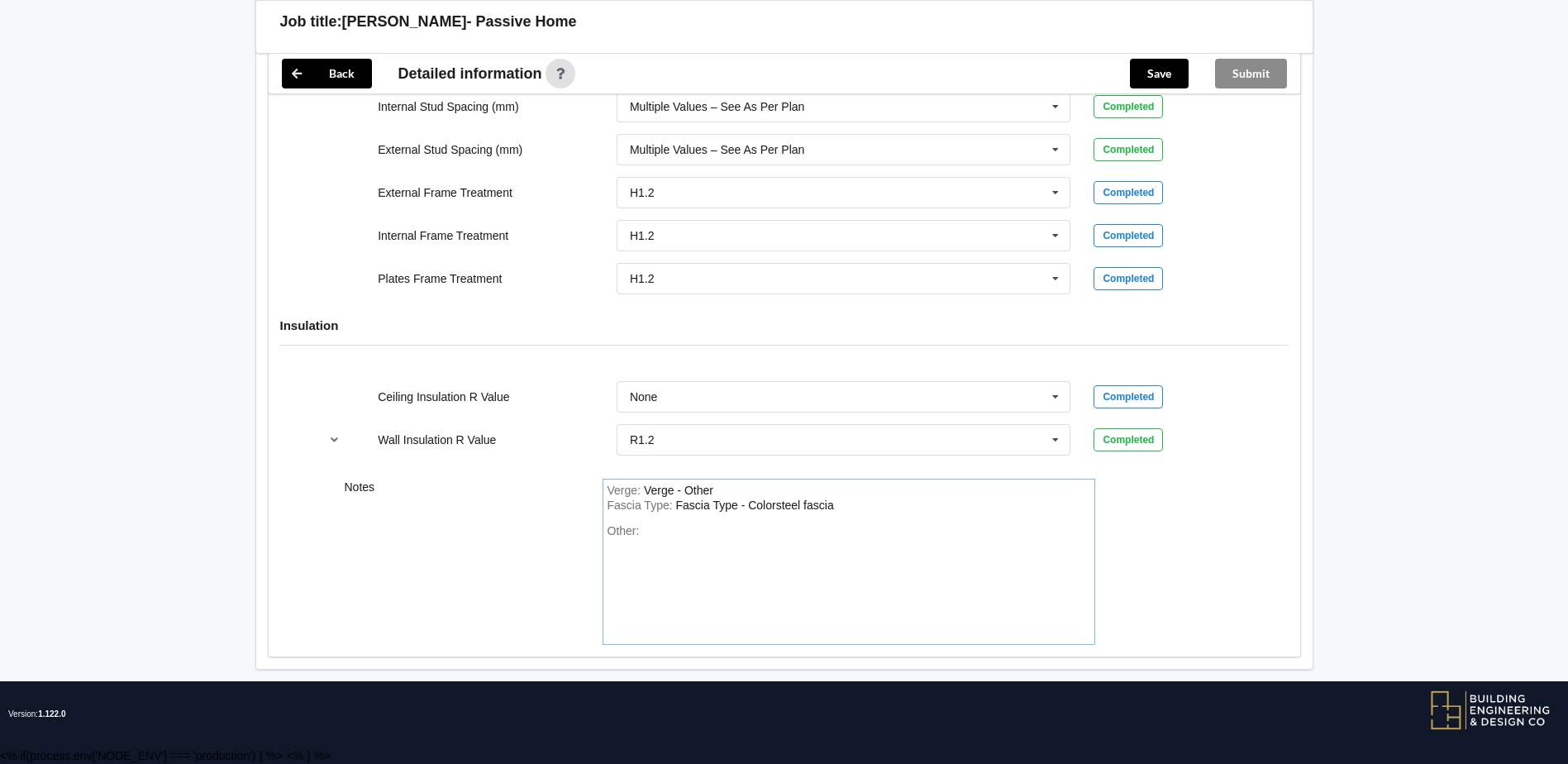
click at [739, 494] on div "Verge : Verge - Other" at bounding box center [849, 492] width 483 height 15
click at [673, 488] on div "Verge - 450 & 700" at bounding box center [691, 491] width 93 height 13
click at [746, 486] on div "Verge : Verge - 450 & 700" at bounding box center [849, 492] width 483 height 15
click at [732, 492] on div "Verge - 450 & 700 Overhang - 450 & 750" at bounding box center [749, 491] width 211 height 13
click at [684, 536] on div "Other:" at bounding box center [849, 582] width 483 height 116
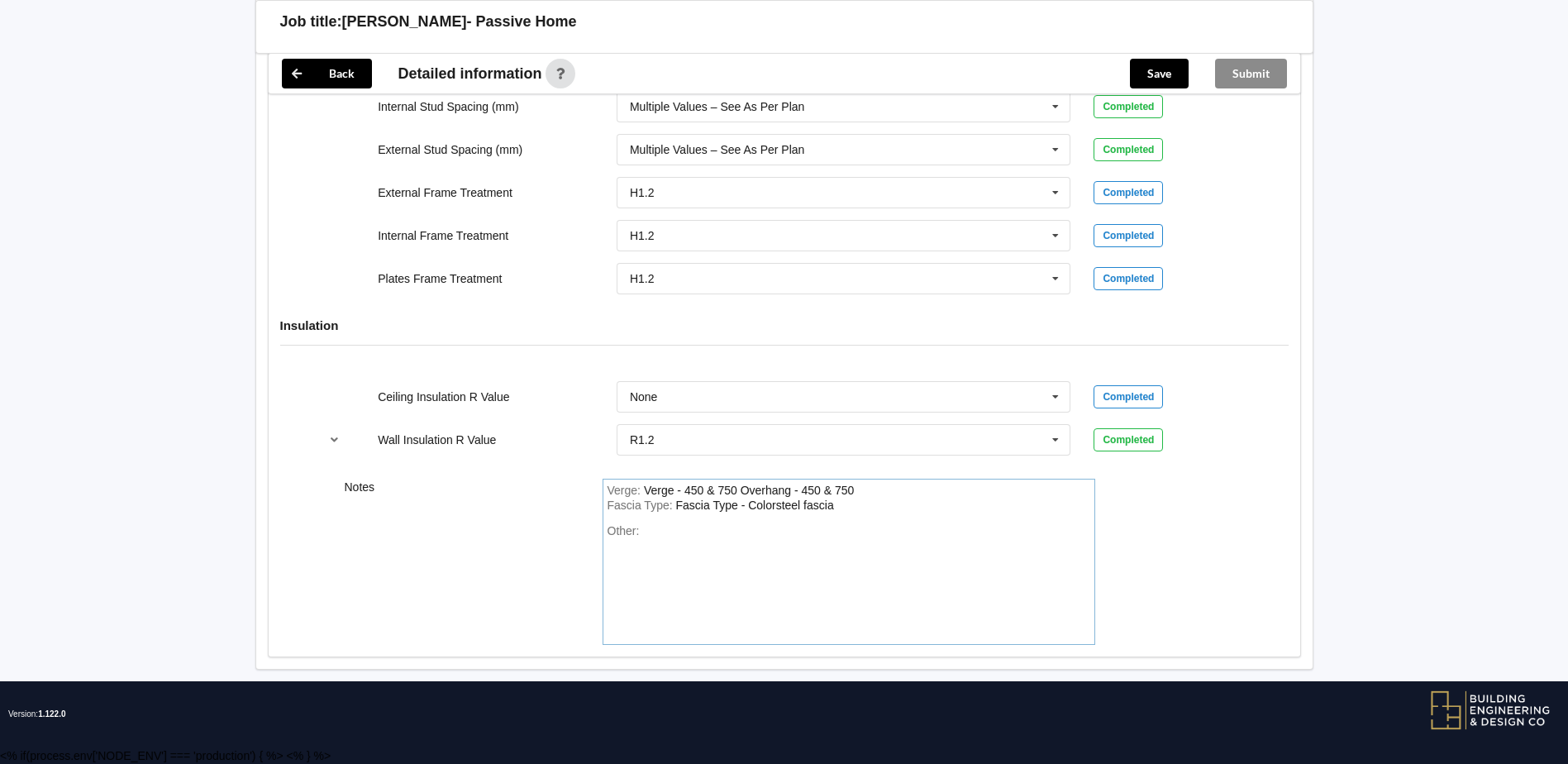
paste div "Other"
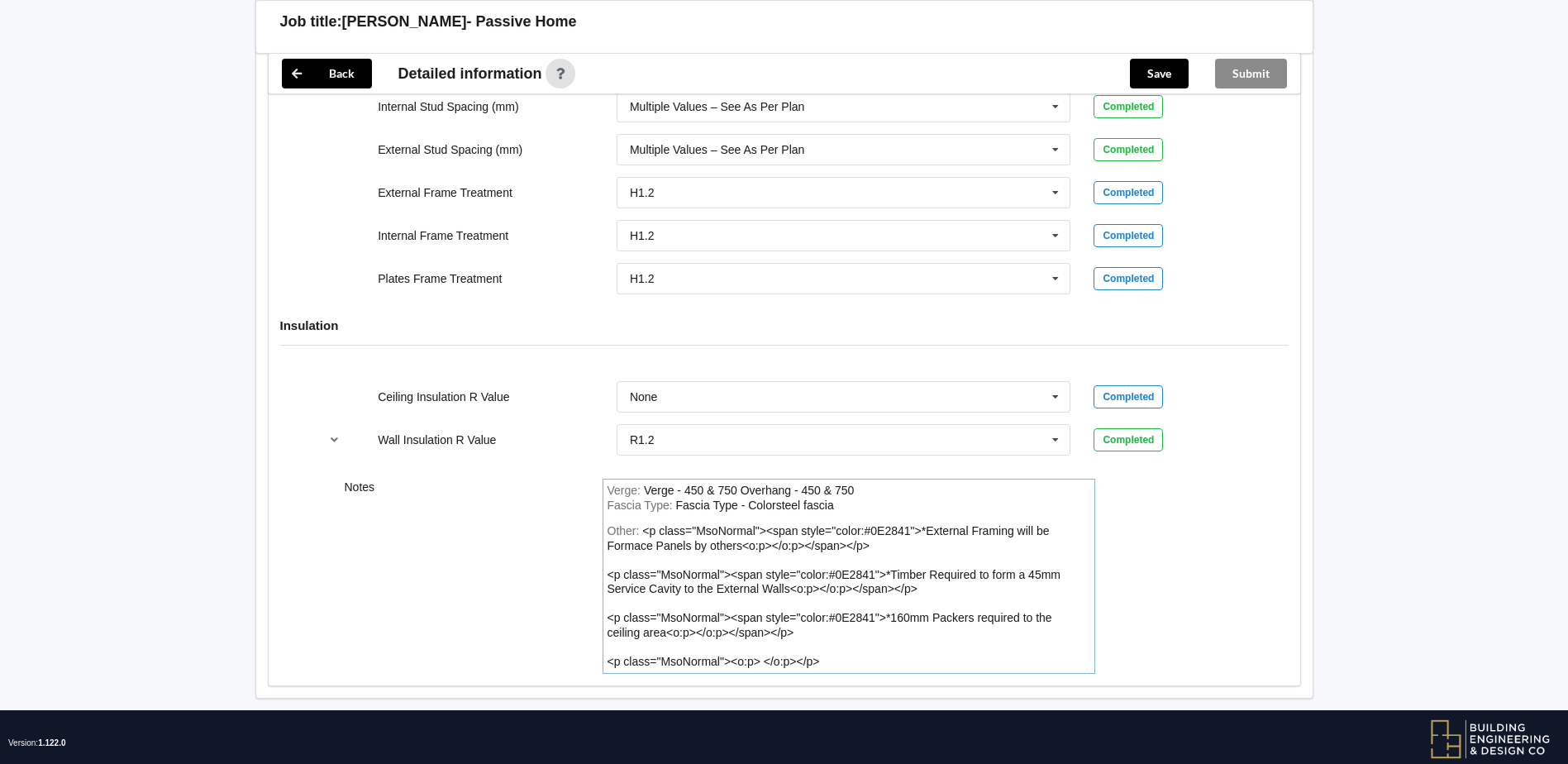
drag, startPoint x: 826, startPoint y: 652, endPoint x: 617, endPoint y: 641, distance: 209.3
click at [617, 641] on div "Other: <p class="MsoNormal"><span style="color:#0E2841">*External Framing will …" at bounding box center [849, 596] width 483 height 144
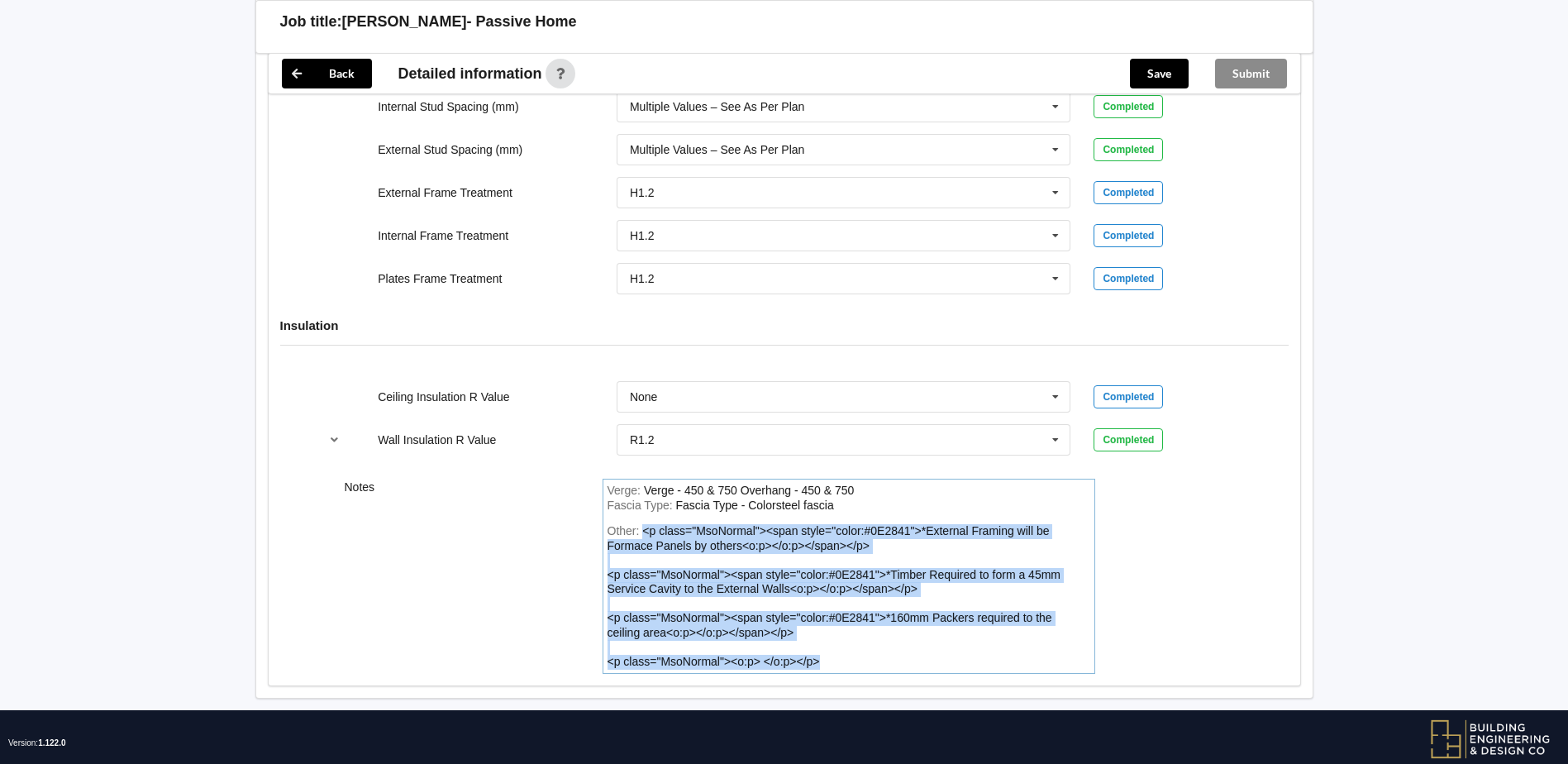
drag, startPoint x: 798, startPoint y: 661, endPoint x: 642, endPoint y: 534, distance: 201.2
click at [642, 534] on div "Other: <p class="MsoNormal"><span style="color:#0E2841">*External Framing will …" at bounding box center [849, 596] width 483 height 144
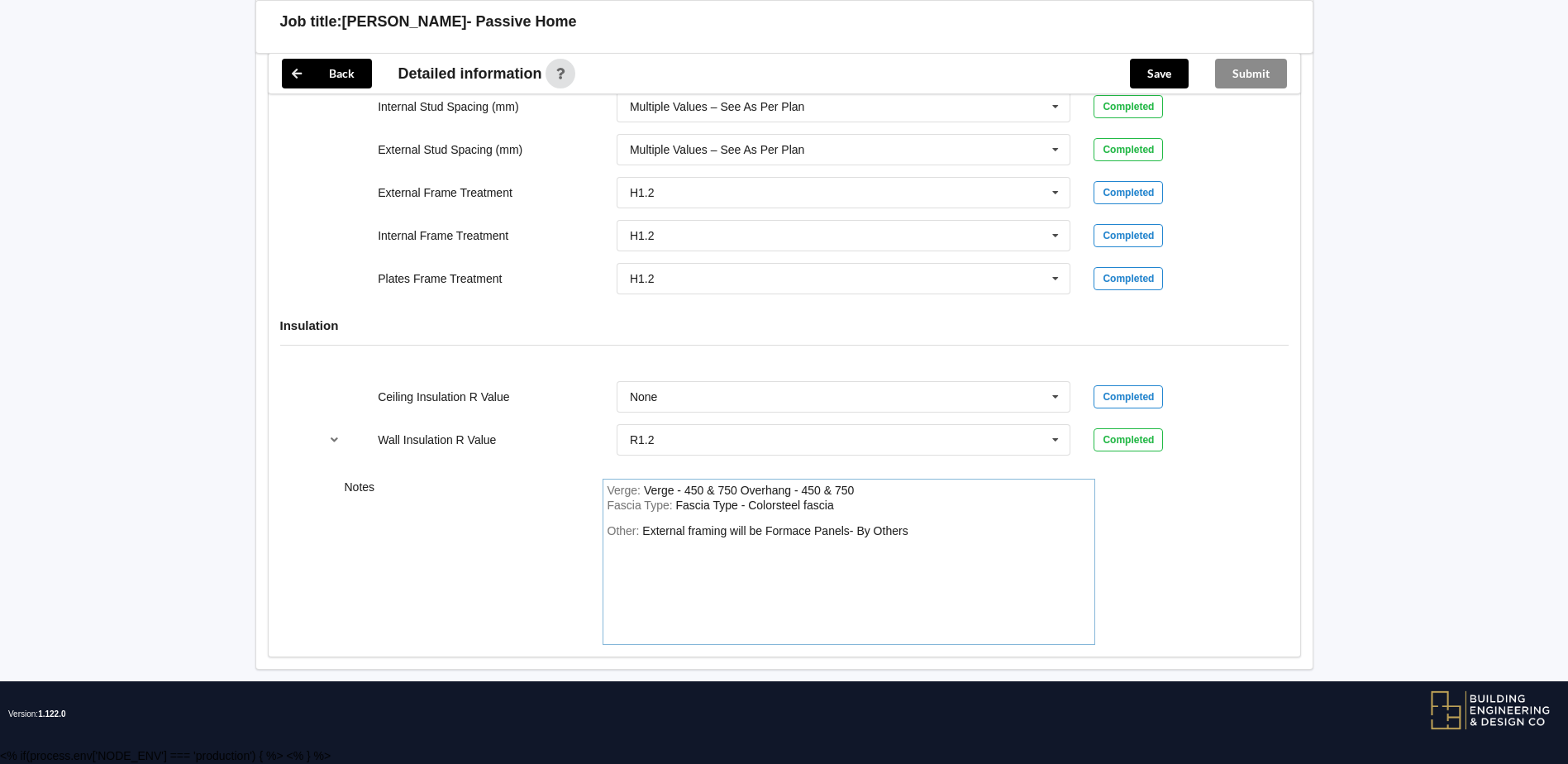
click at [926, 528] on div "Other: External framing will be Formace Panels- By Others" at bounding box center [849, 582] width 483 height 116
click at [642, 533] on span "Other:" at bounding box center [625, 531] width 36 height 13
click at [914, 534] on div "Other: External framing will be Formace Panels- By Others" at bounding box center [849, 582] width 483 height 116
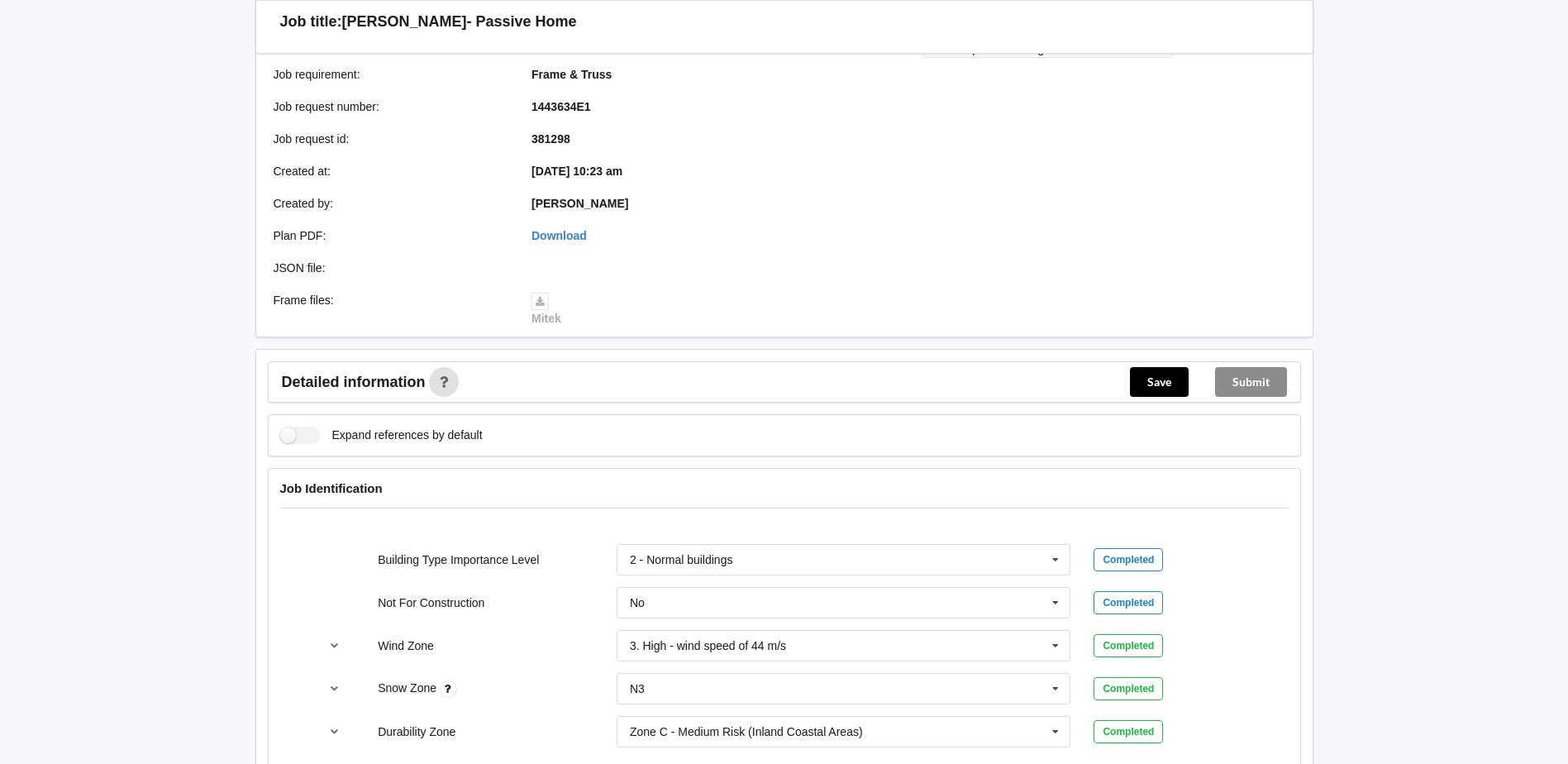
scroll to position [153, 0]
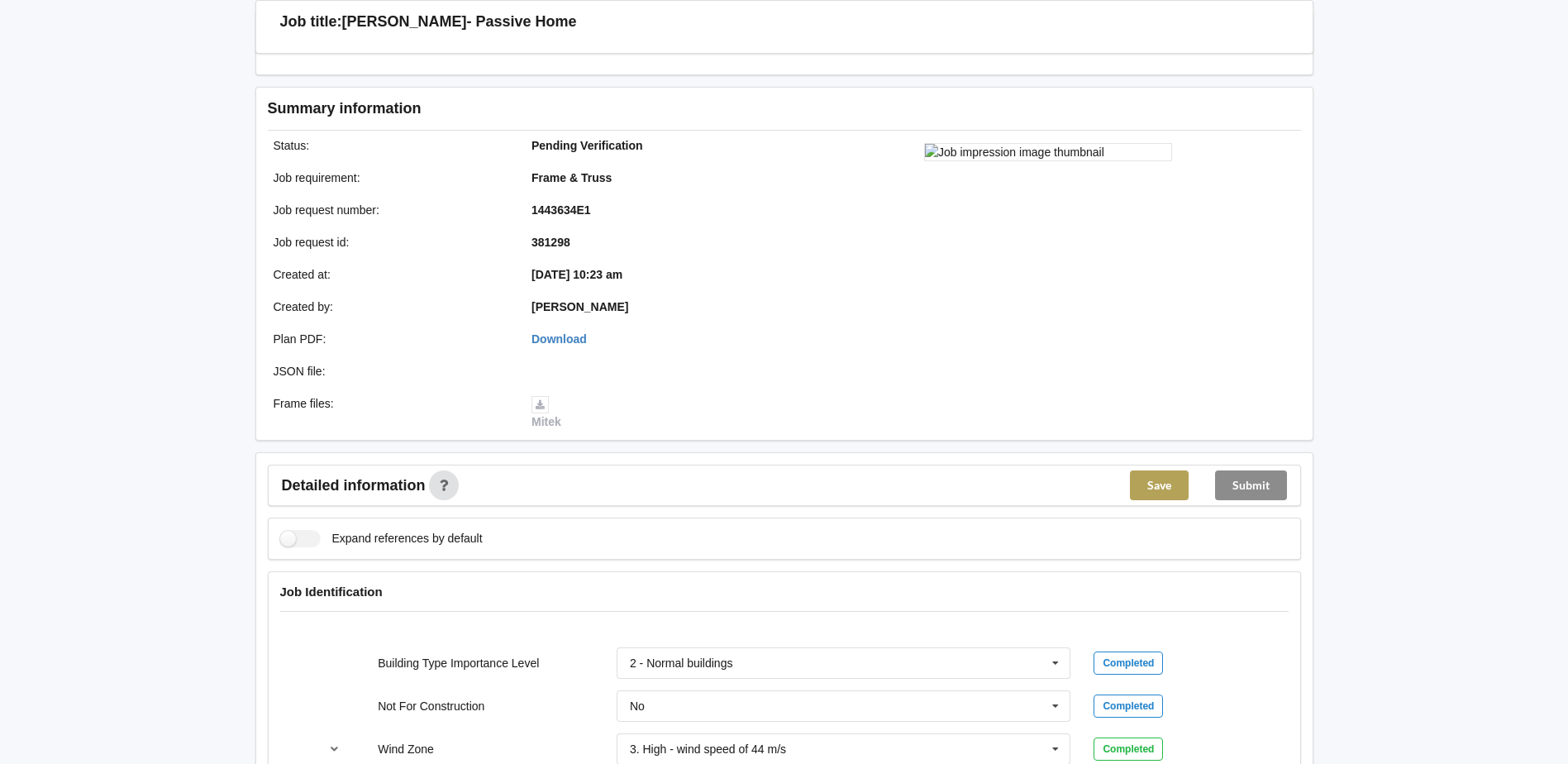
click at [1158, 487] on button "Save" at bounding box center [1159, 486] width 58 height 30
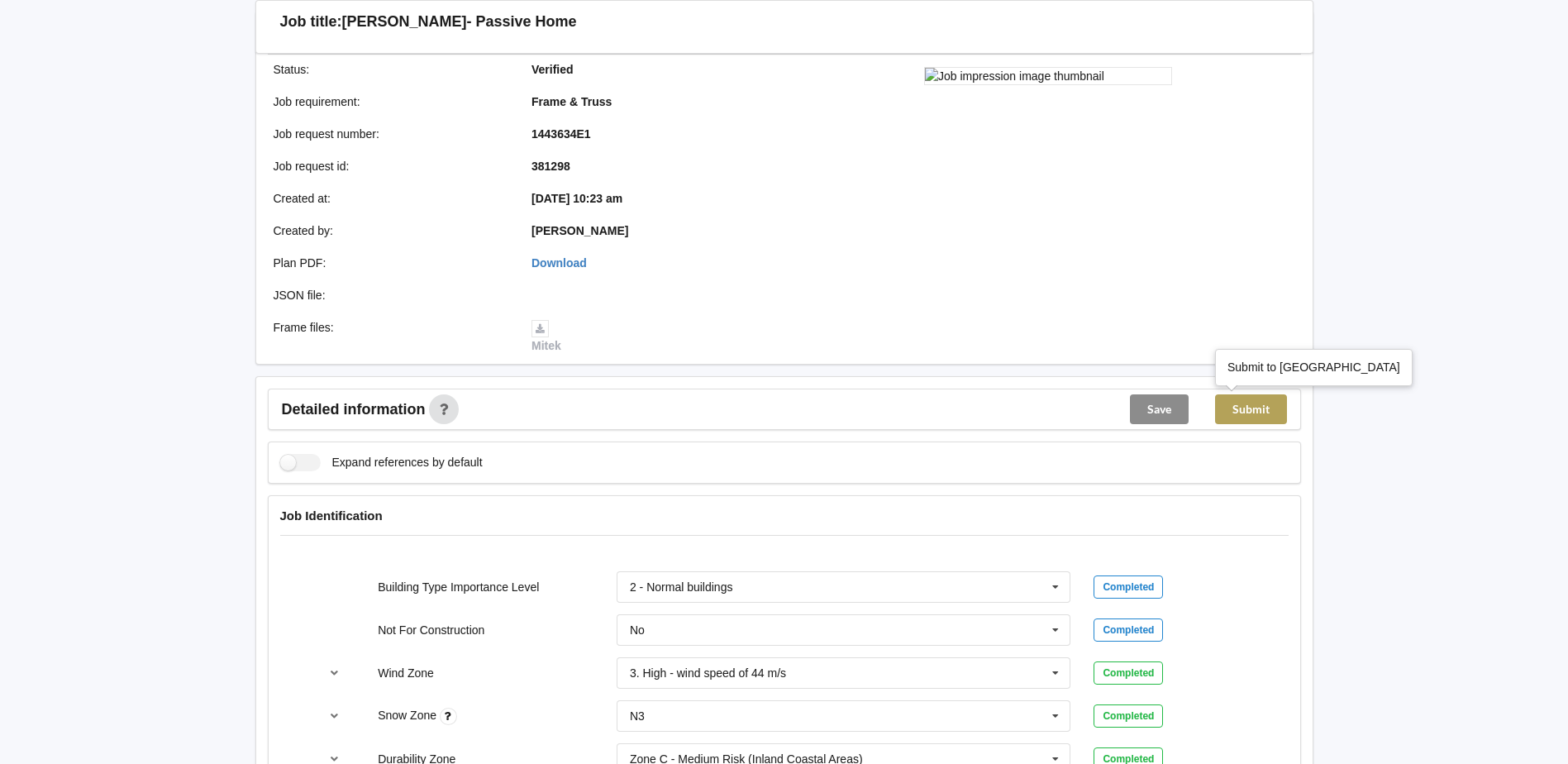
click at [1245, 412] on button "Submit" at bounding box center [1251, 410] width 72 height 30
